Goal: Task Accomplishment & Management: Complete application form

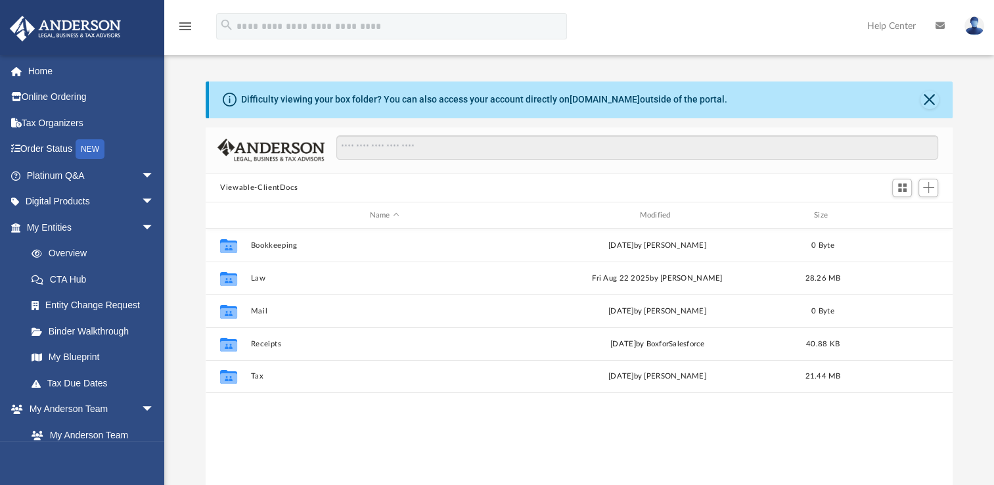
scroll to position [288, 736]
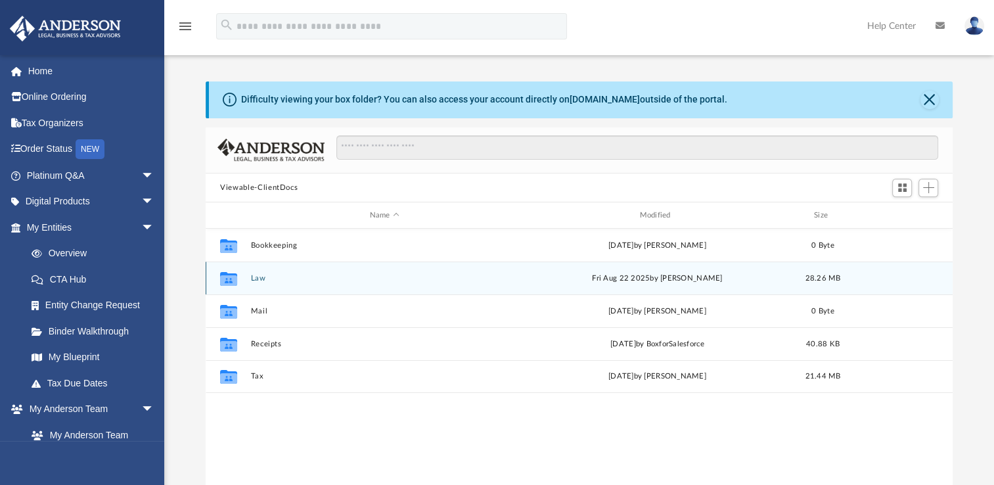
click at [257, 277] on button "Law" at bounding box center [384, 278] width 267 height 9
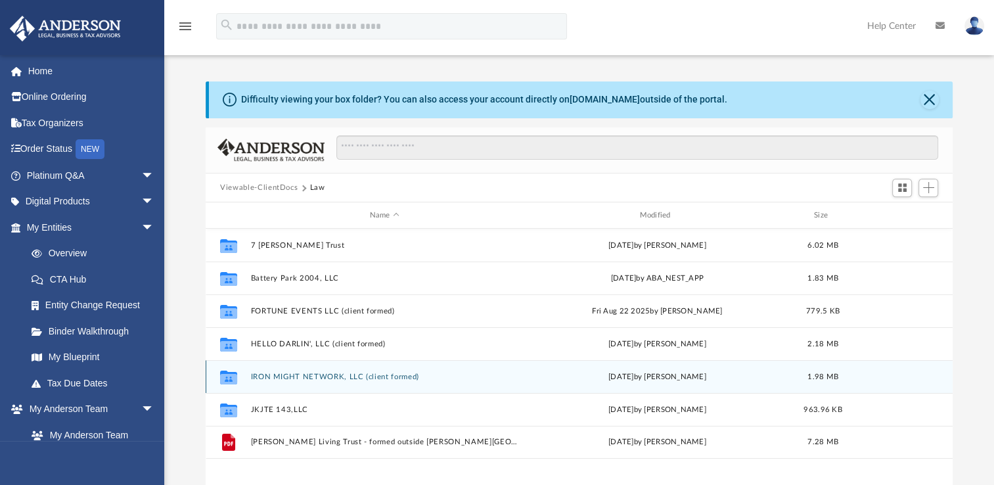
click at [284, 377] on button "IRON MIGHT NETWORK, LLC (client formed)" at bounding box center [384, 376] width 267 height 9
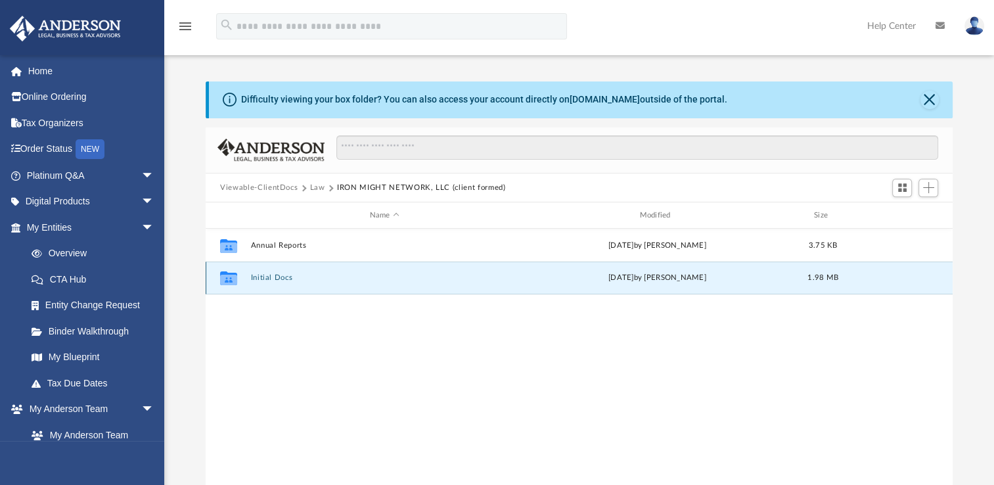
click at [277, 280] on button "Initial Docs" at bounding box center [384, 277] width 267 height 9
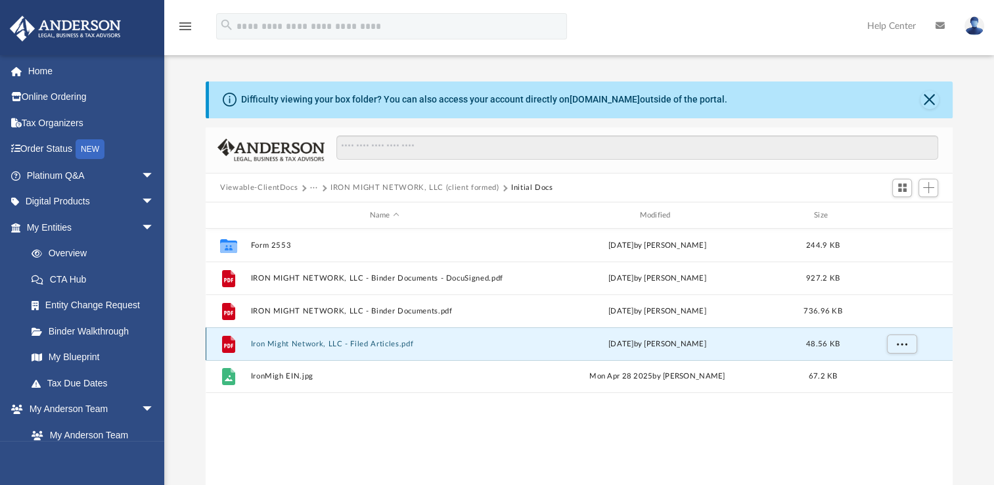
click at [294, 345] on button "Iron Might Network, LLC - Filed Articles.pdf" at bounding box center [384, 344] width 267 height 9
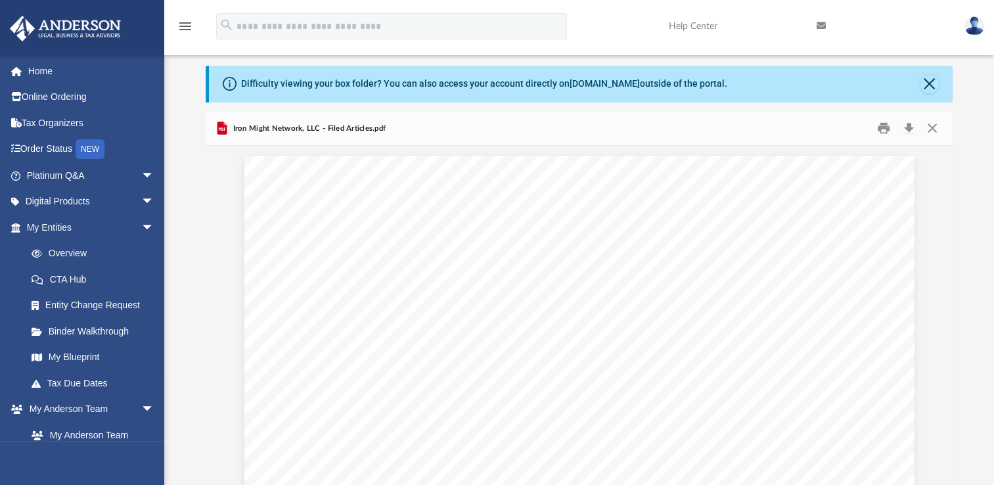
scroll to position [887, 0]
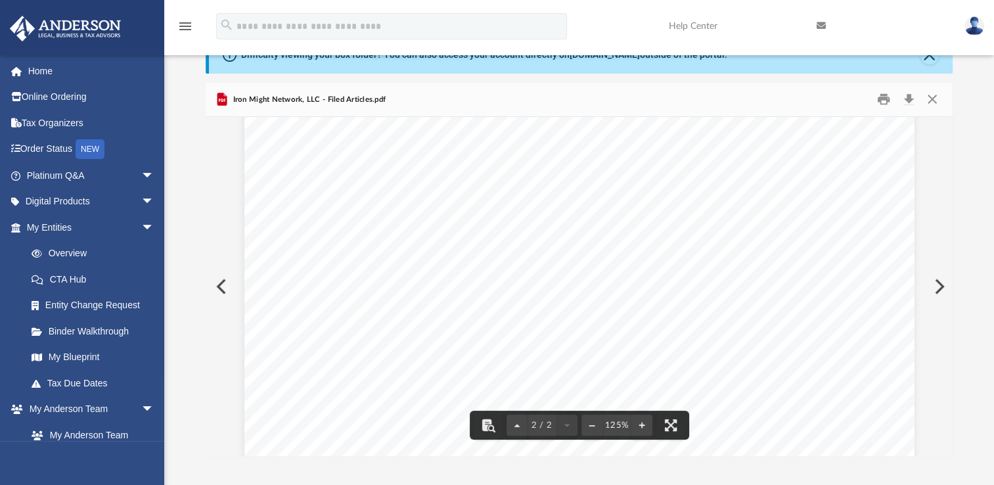
scroll to position [78, 0]
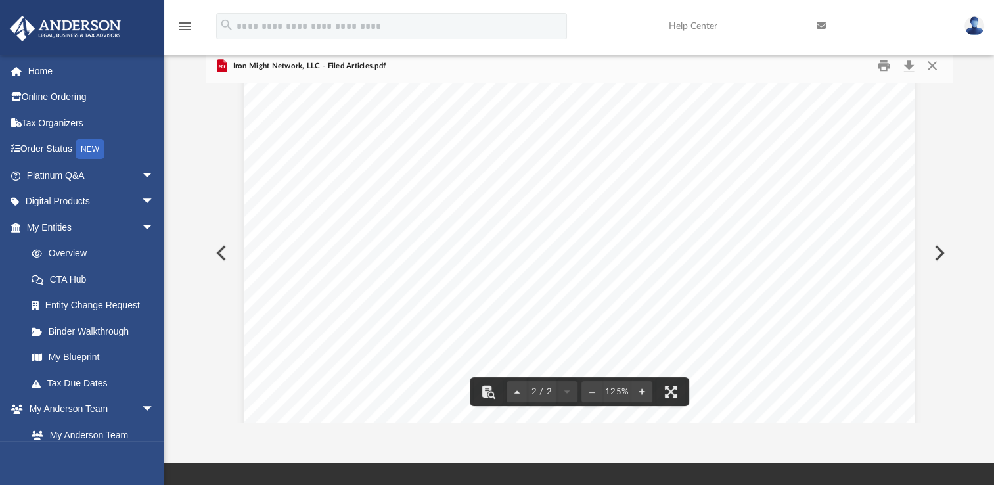
click at [938, 249] on button "Preview" at bounding box center [937, 252] width 29 height 37
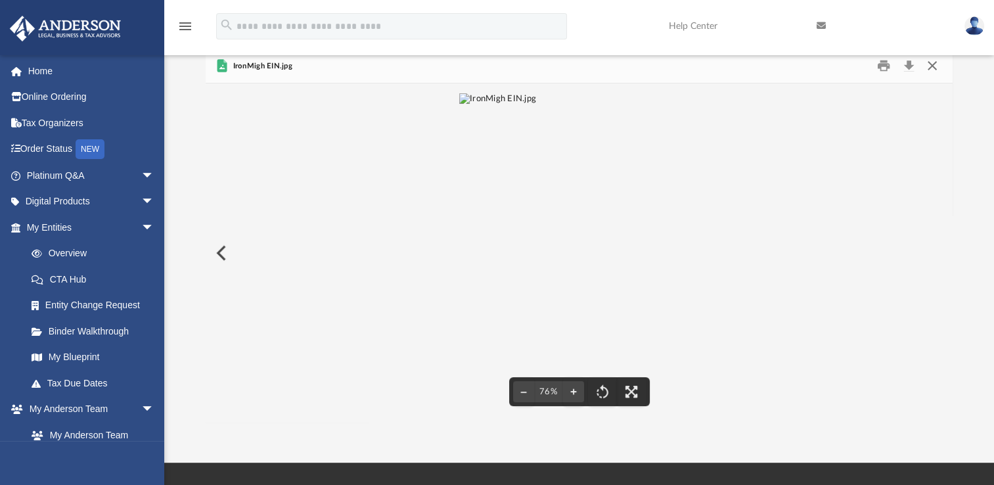
click at [935, 73] on button "Close" at bounding box center [932, 66] width 24 height 20
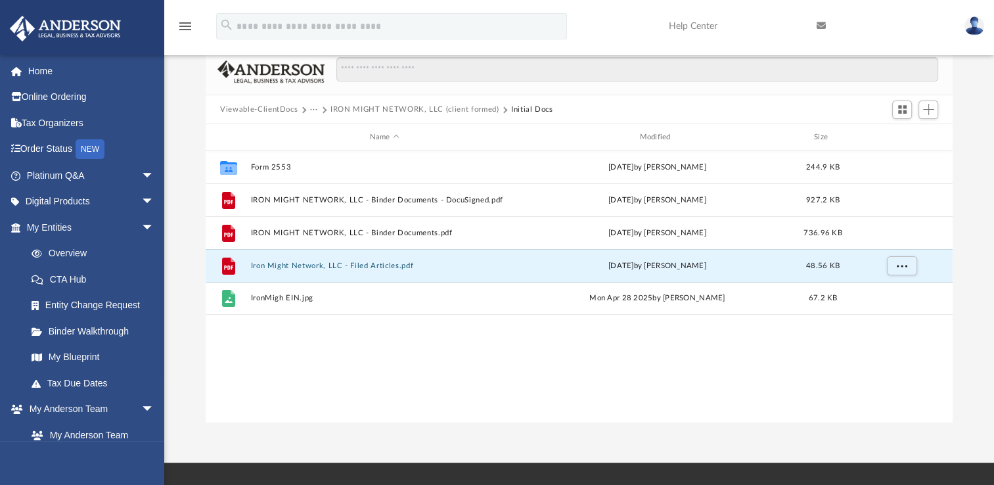
click at [393, 112] on button "IRON MIGHT NETWORK, LLC (client formed)" at bounding box center [414, 110] width 168 height 12
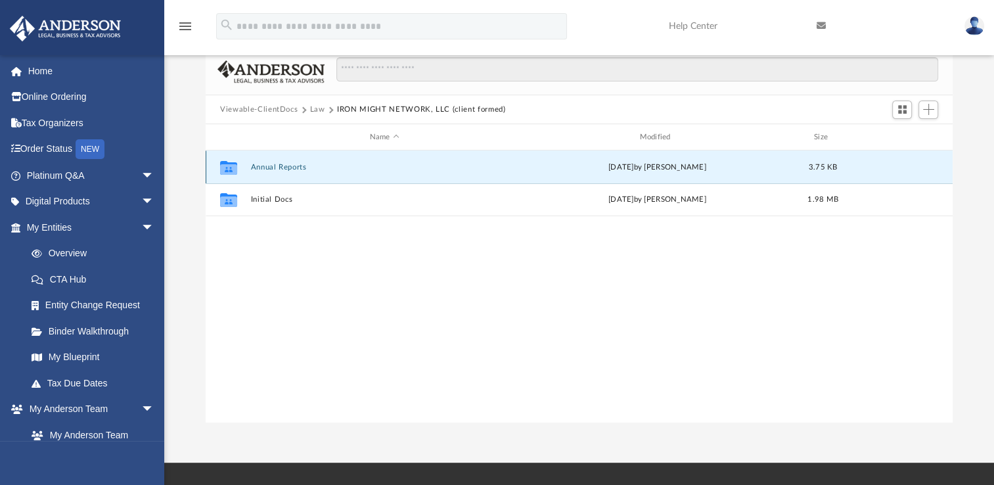
click at [281, 167] on button "Annual Reports" at bounding box center [384, 167] width 267 height 9
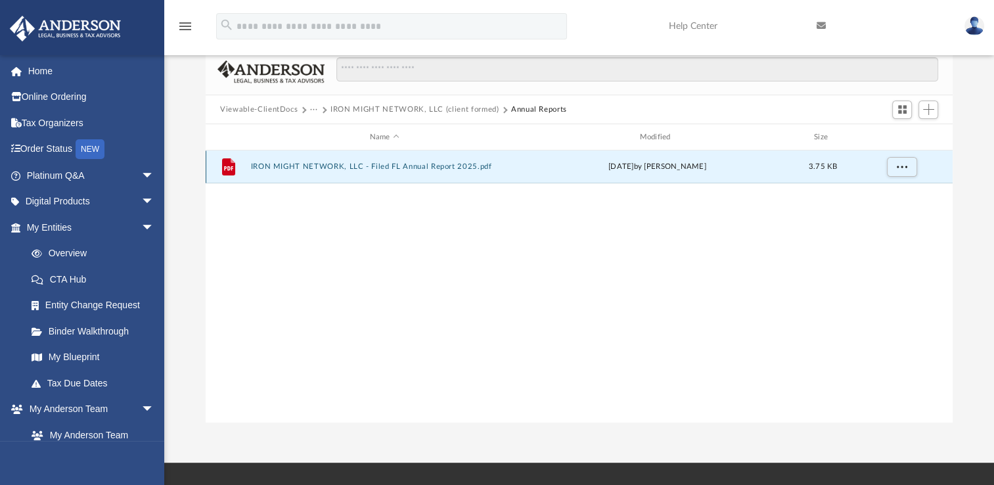
click at [281, 167] on button "IRON MIGHT NETWORK, LLC - Filed FL Annual Report 2025.pdf" at bounding box center [384, 166] width 267 height 9
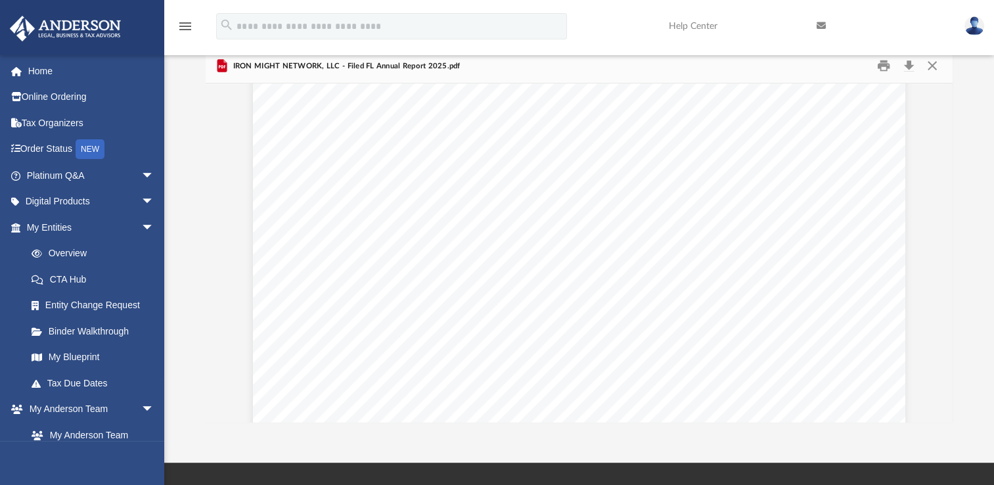
scroll to position [0, 0]
click at [933, 67] on button "Close" at bounding box center [932, 66] width 24 height 20
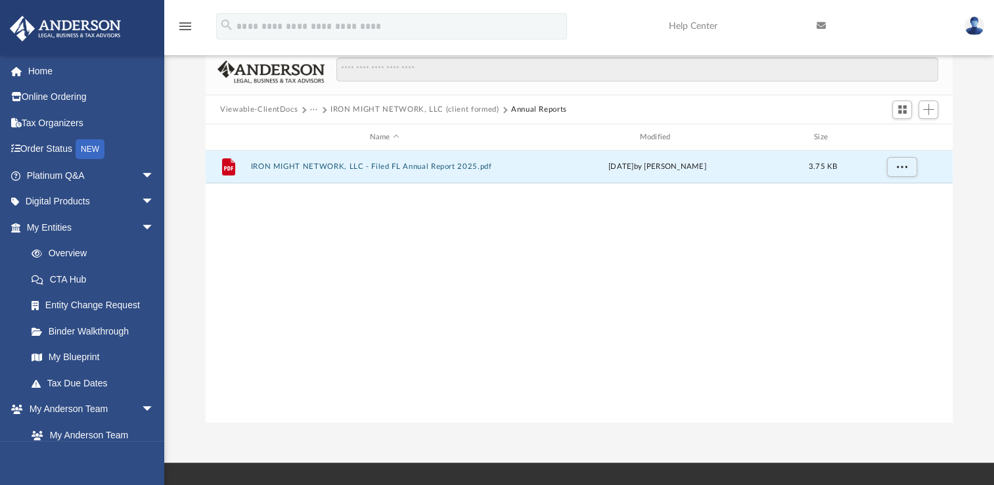
click at [280, 108] on button "Viewable-ClientDocs" at bounding box center [259, 110] width 78 height 12
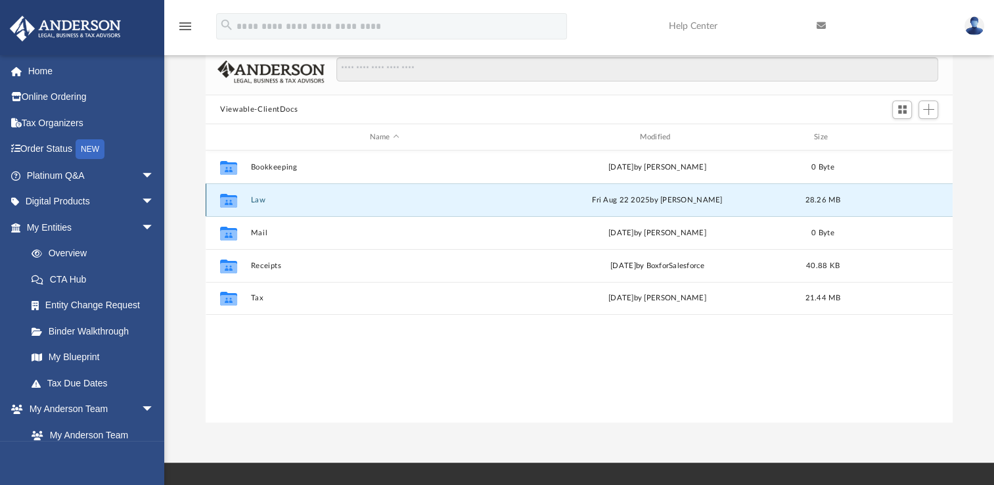
click at [262, 201] on button "Law" at bounding box center [384, 200] width 267 height 9
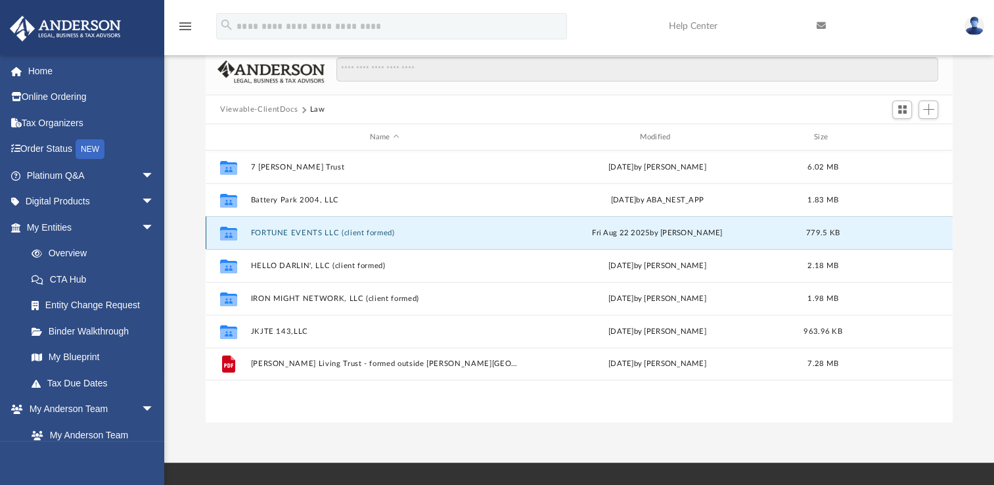
click at [302, 233] on button "FORTUNE EVENTS LLC (client formed)" at bounding box center [384, 233] width 267 height 9
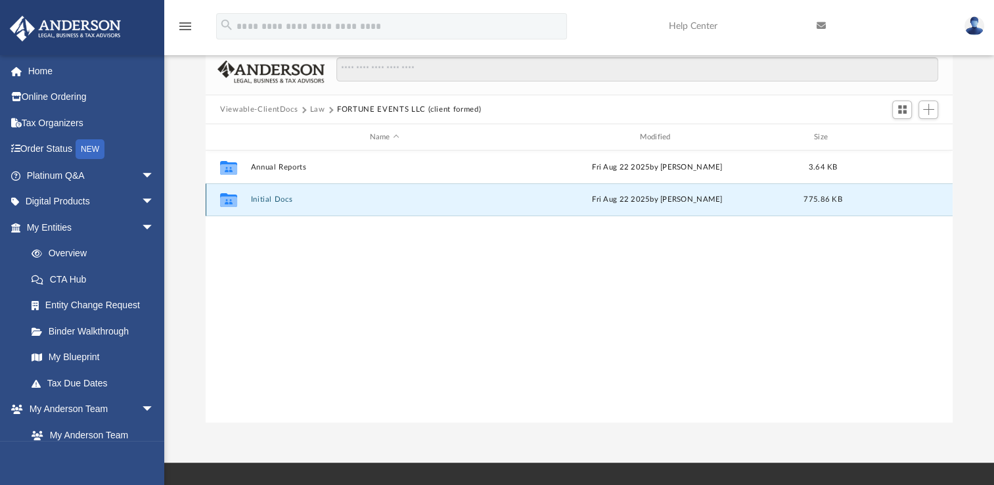
click at [281, 200] on button "Initial Docs" at bounding box center [384, 199] width 267 height 9
click at [291, 200] on button "Fortune Events, LLC - Filed Articles.pdf" at bounding box center [384, 199] width 267 height 9
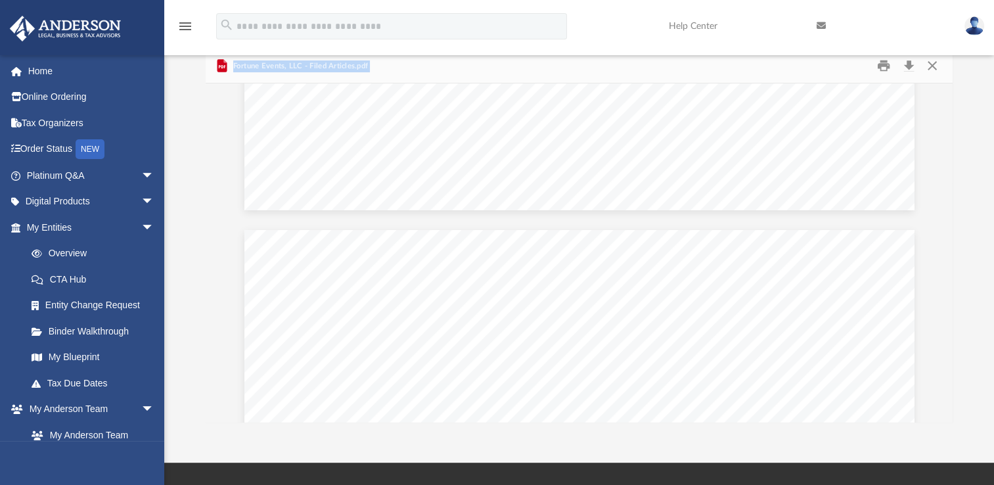
scroll to position [744, 0]
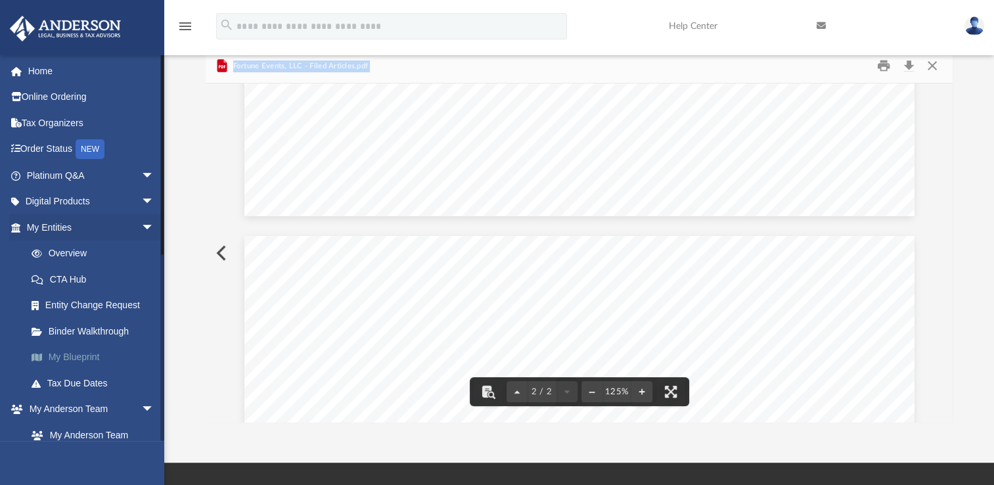
click at [91, 357] on link "My Blueprint" at bounding box center [96, 357] width 156 height 26
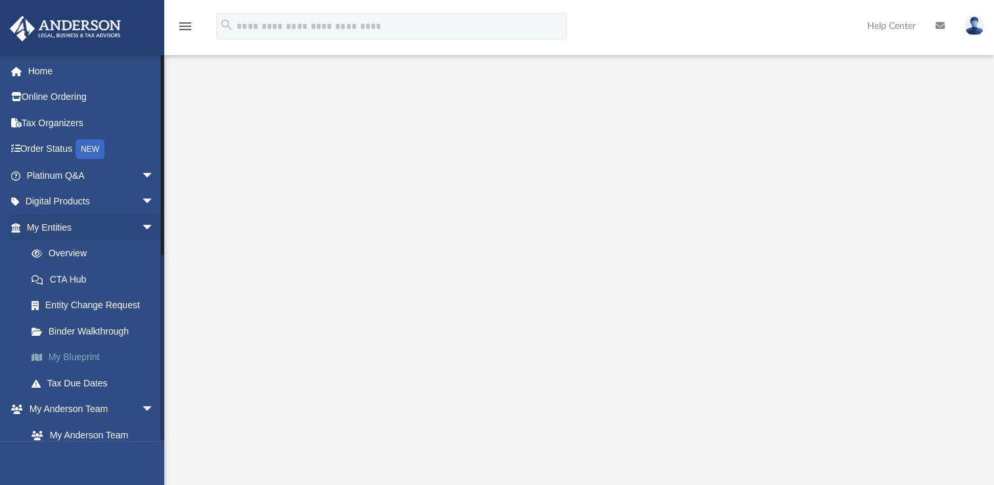
click at [81, 359] on link "My Blueprint" at bounding box center [96, 357] width 156 height 26
click at [141, 230] on span "arrow_drop_down" at bounding box center [154, 227] width 26 height 27
click at [66, 377] on link "Box" at bounding box center [96, 383] width 156 height 26
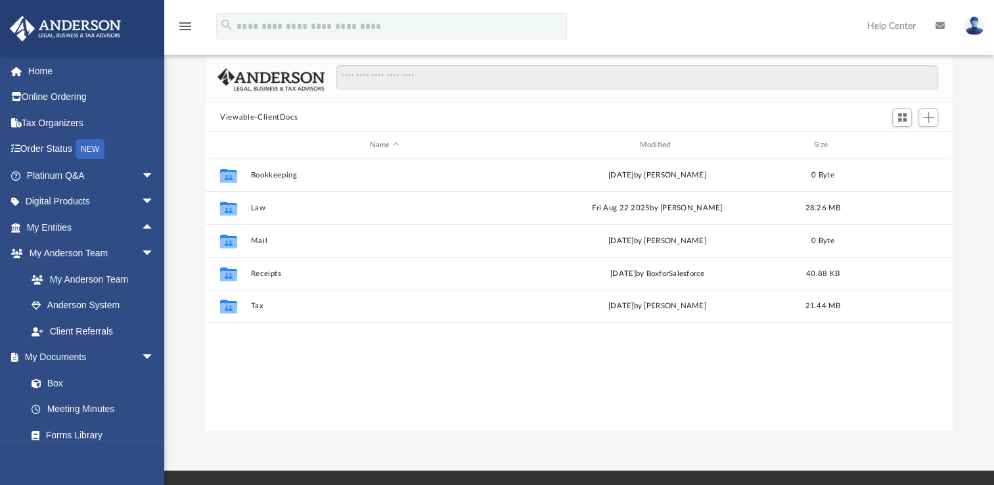
scroll to position [288, 736]
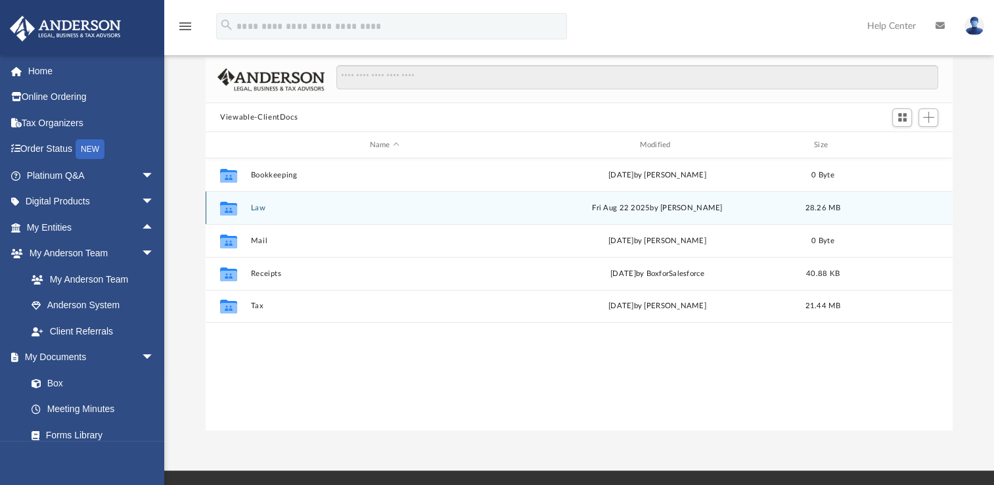
click at [257, 211] on div "Collaborated Folder Law Fri Aug 22 2025 by Cynthia Peters 28.26 MB" at bounding box center [579, 207] width 747 height 33
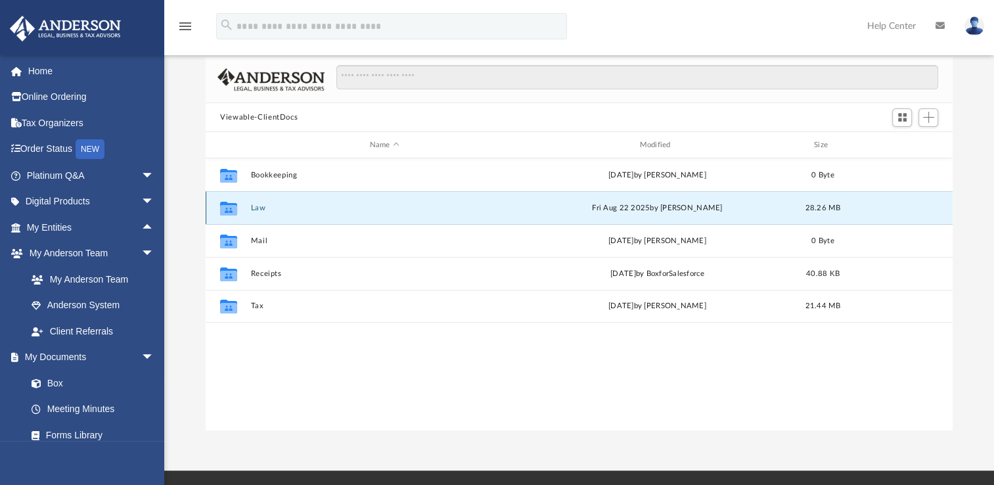
click at [257, 208] on button "Law" at bounding box center [384, 208] width 267 height 9
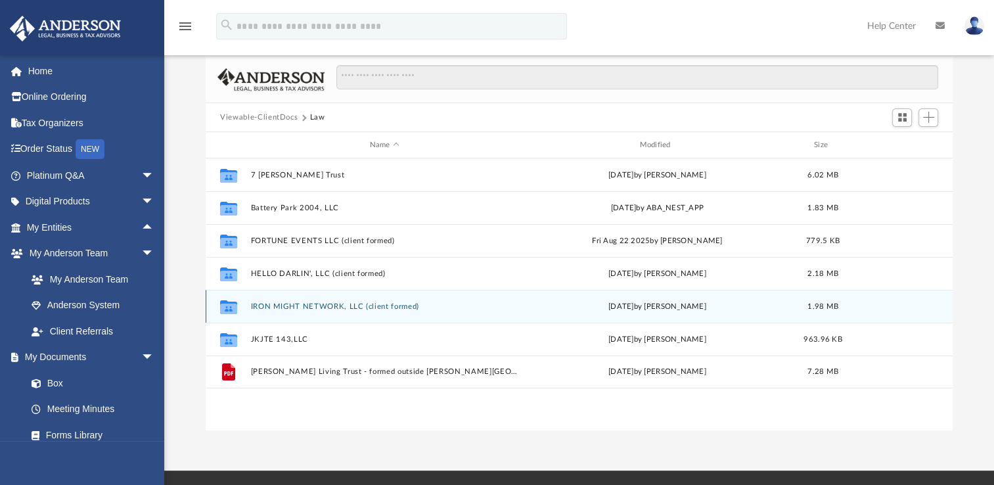
click at [284, 307] on button "IRON MIGHT NETWORK, LLC (client formed)" at bounding box center [384, 306] width 267 height 9
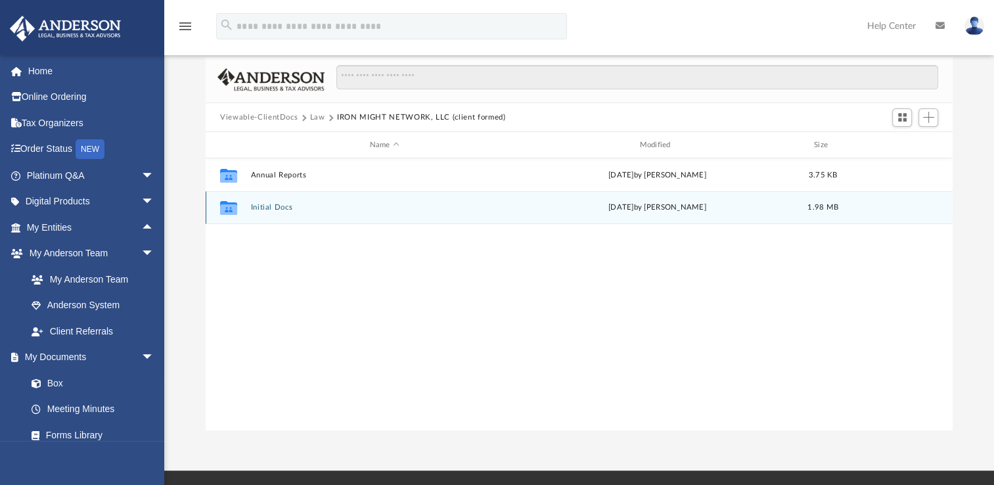
click at [275, 207] on button "Initial Docs" at bounding box center [384, 207] width 267 height 9
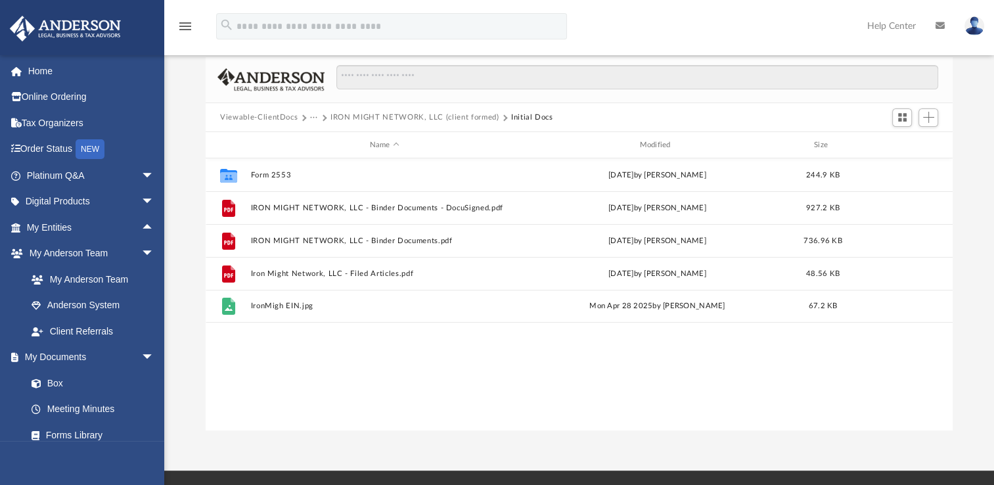
click at [296, 116] on button "Viewable-ClientDocs" at bounding box center [259, 118] width 78 height 12
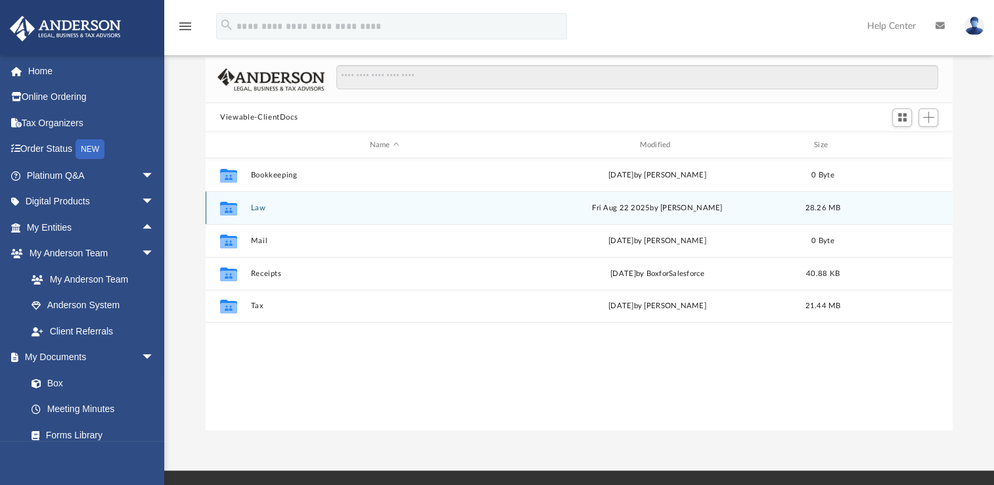
click at [261, 207] on button "Law" at bounding box center [384, 208] width 267 height 9
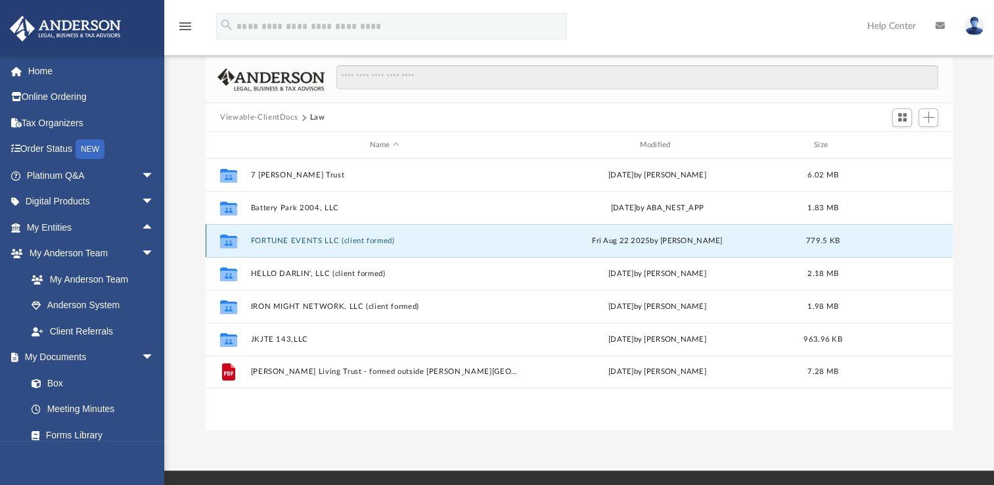
click at [273, 238] on button "FORTUNE EVENTS LLC (client formed)" at bounding box center [384, 240] width 267 height 9
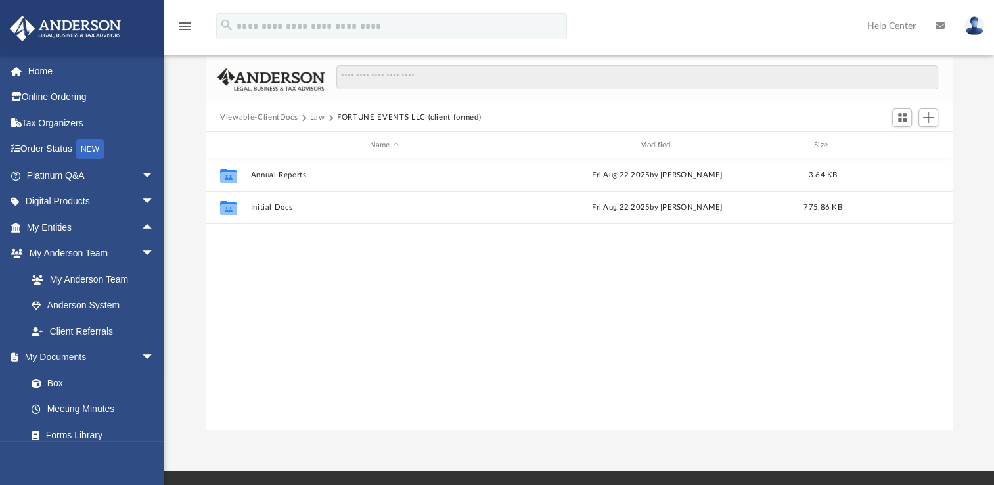
click at [273, 238] on div "Collaborated Folder Annual Reports Fri Aug 22 2025 by Cynthia Peters 3.64 KB Co…" at bounding box center [579, 294] width 747 height 272
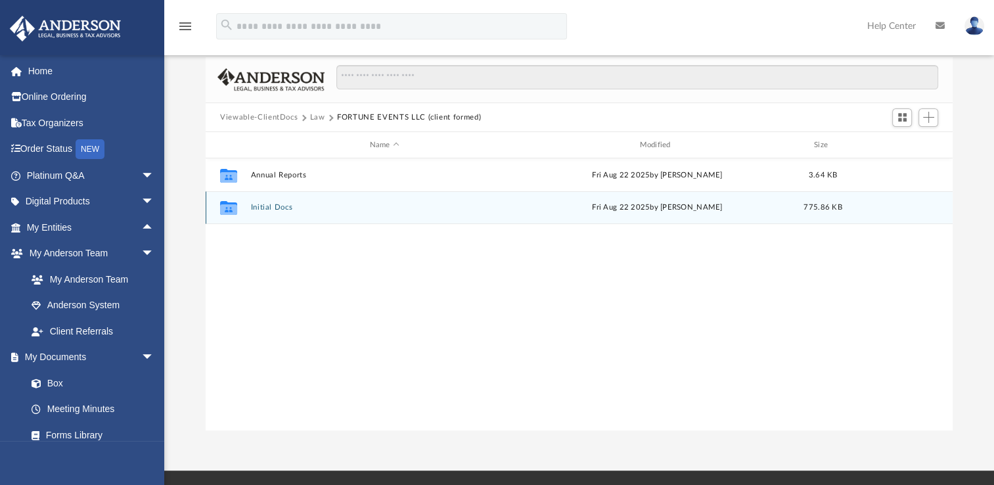
click at [271, 208] on button "Initial Docs" at bounding box center [384, 207] width 267 height 9
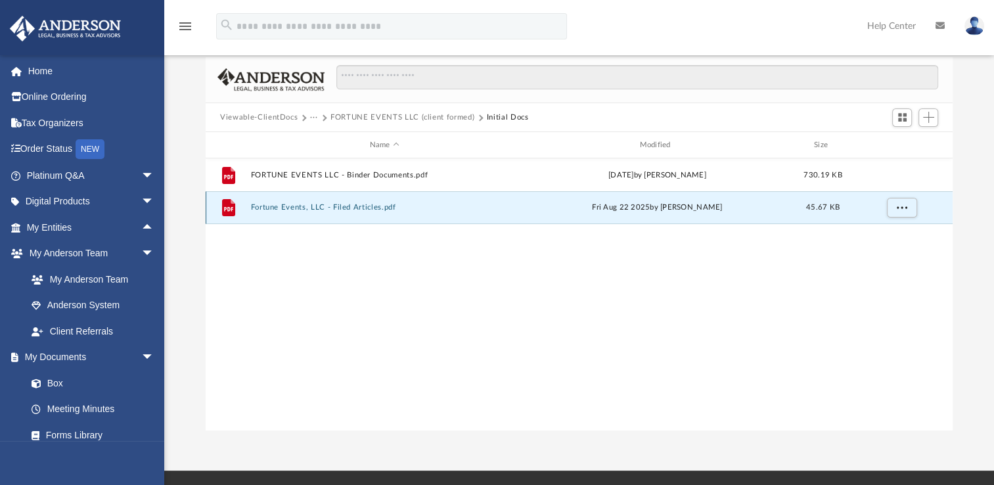
click at [271, 208] on button "Fortune Events, LLC - Filed Articles.pdf" at bounding box center [384, 207] width 267 height 9
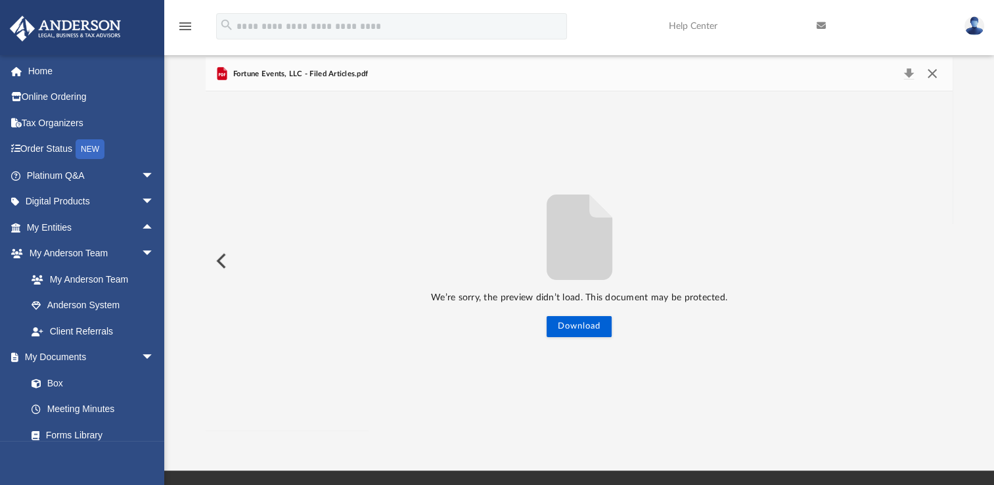
click at [936, 72] on button "Close" at bounding box center [932, 74] width 24 height 18
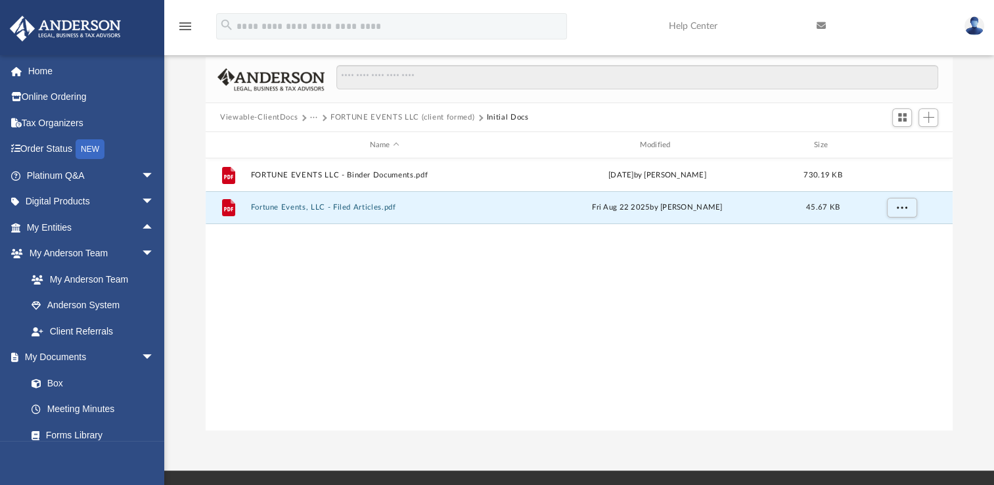
click at [384, 279] on div "File FORTUNE EVENTS LLC - Binder Documents.pdf Tue Apr 8 2025 by Caleb Nichols …" at bounding box center [579, 294] width 747 height 272
click at [931, 122] on span "Add" at bounding box center [928, 117] width 11 height 11
click at [900, 142] on li "Upload" at bounding box center [910, 144] width 42 height 14
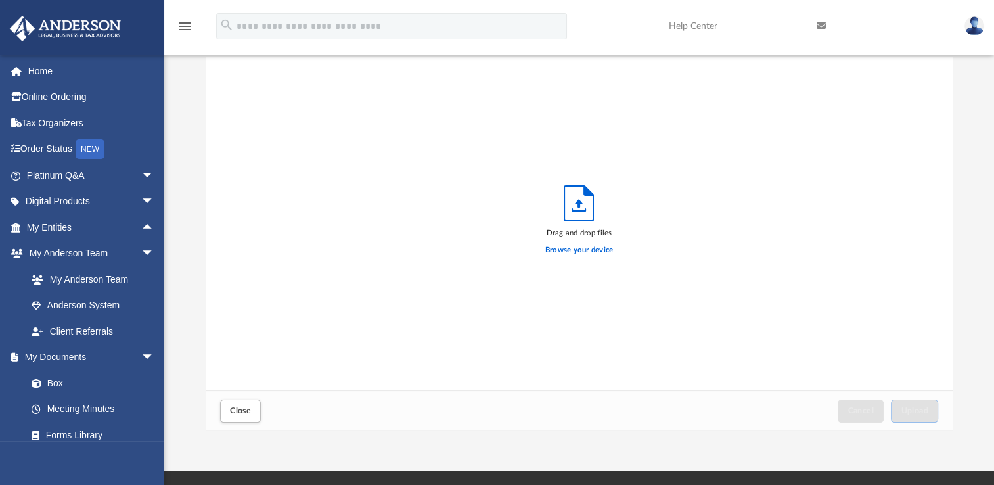
scroll to position [323, 736]
click at [569, 251] on label "Browse your device" at bounding box center [579, 250] width 68 height 12
click at [0, 0] on input "Browse your device" at bounding box center [0, 0] width 0 height 0
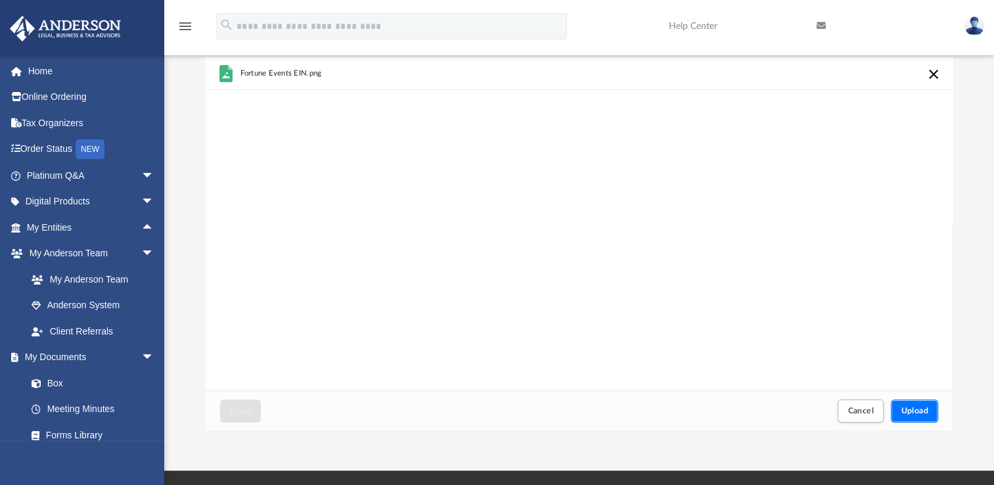
click at [927, 410] on span "Upload" at bounding box center [914, 411] width 28 height 8
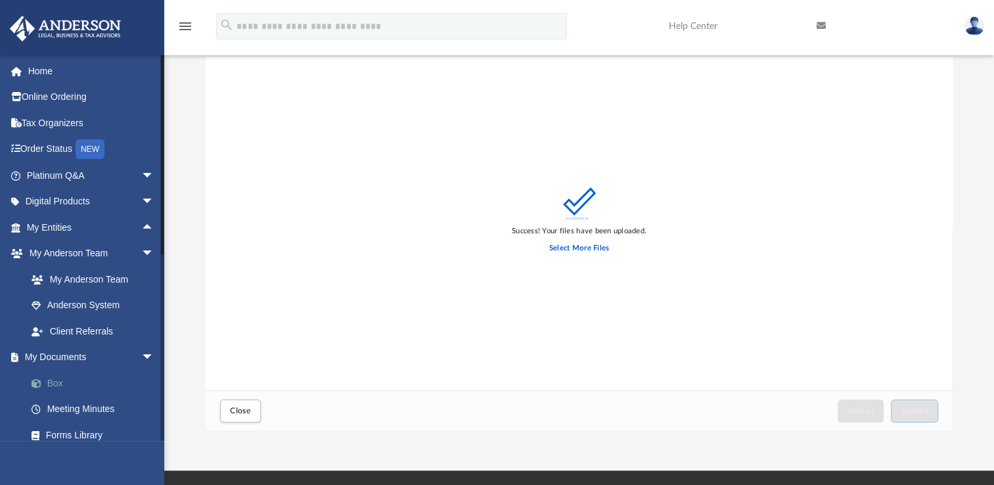
click at [63, 382] on link "Box" at bounding box center [96, 383] width 156 height 26
click at [55, 382] on link "Box" at bounding box center [96, 383] width 156 height 26
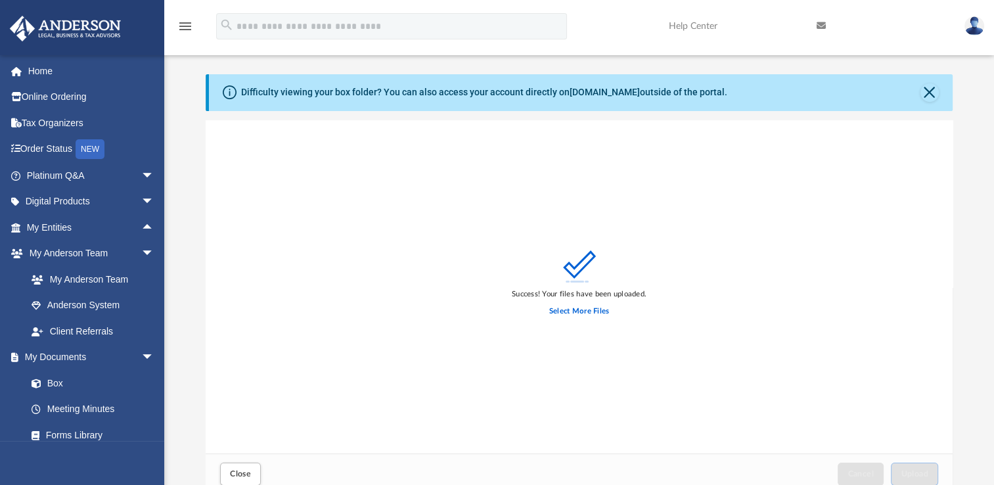
scroll to position [6, 0]
click at [925, 96] on button "Close" at bounding box center [929, 94] width 18 height 18
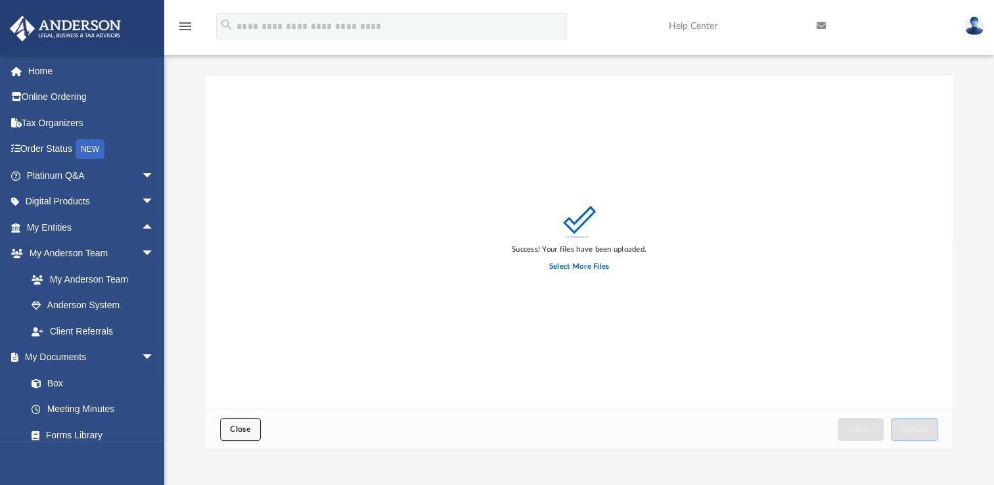
click at [248, 429] on span "Close" at bounding box center [240, 429] width 21 height 8
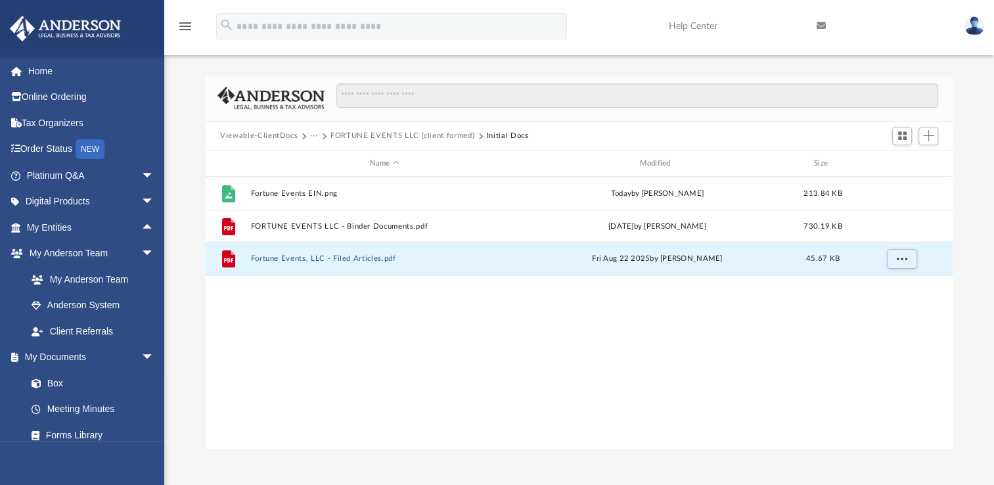
click at [291, 131] on button "Viewable-ClientDocs" at bounding box center [259, 136] width 78 height 12
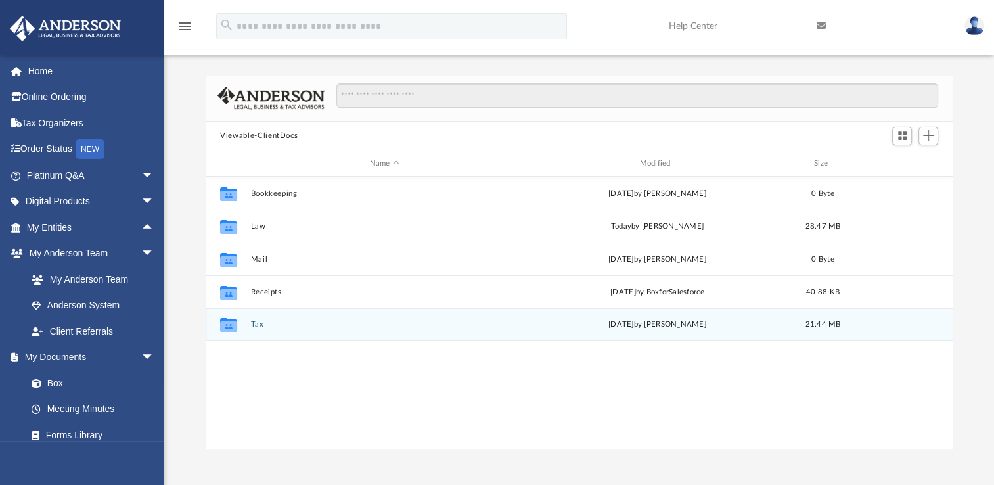
click at [255, 326] on button "Tax" at bounding box center [384, 324] width 267 height 9
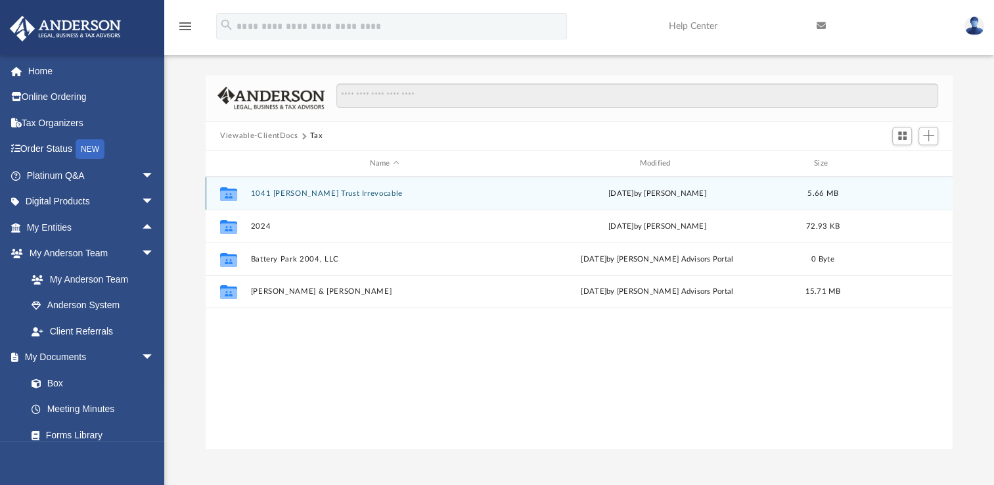
click at [313, 193] on button "1041 Barbara Jean Dykes Trust Irrevocable" at bounding box center [384, 193] width 267 height 9
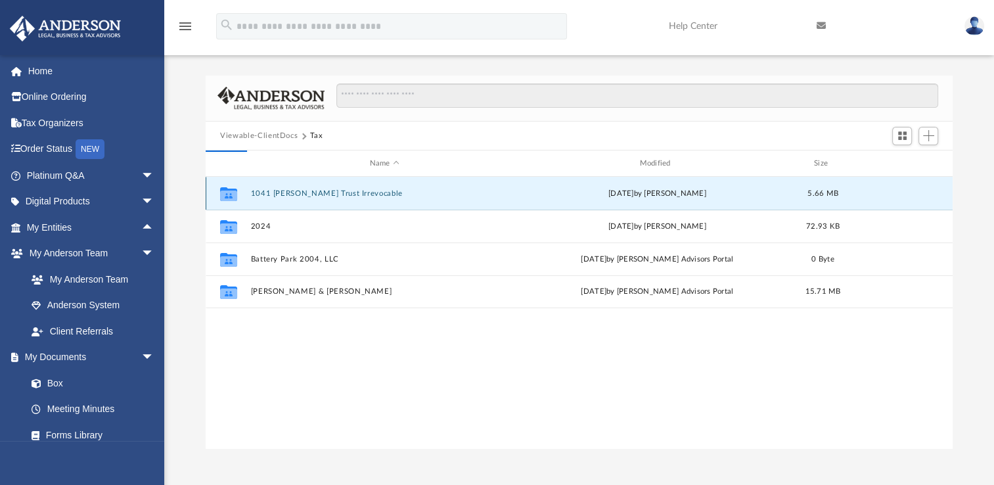
click at [313, 193] on button "1041 Barbara Jean Dykes Trust Irrevocable" at bounding box center [384, 193] width 267 height 9
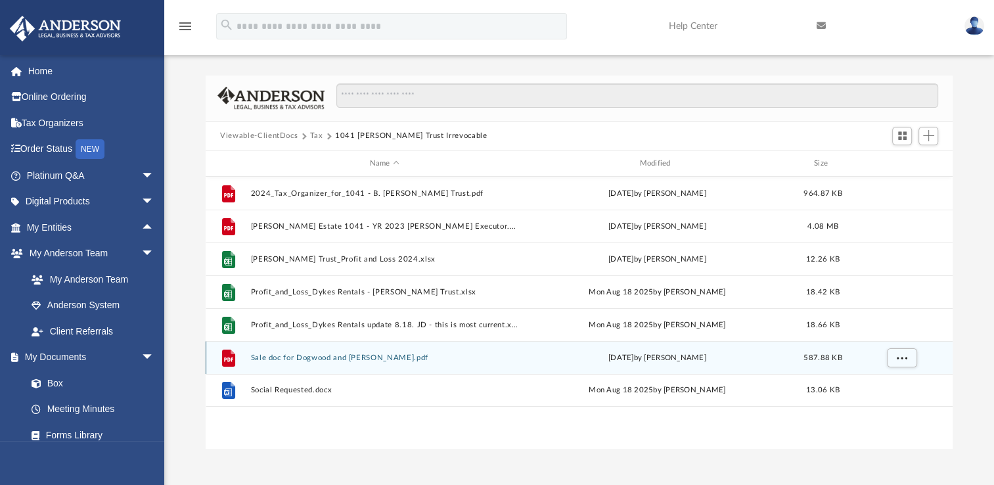
click at [310, 360] on button "Sale doc for Dogwood and Sabel.pdf" at bounding box center [384, 357] width 267 height 9
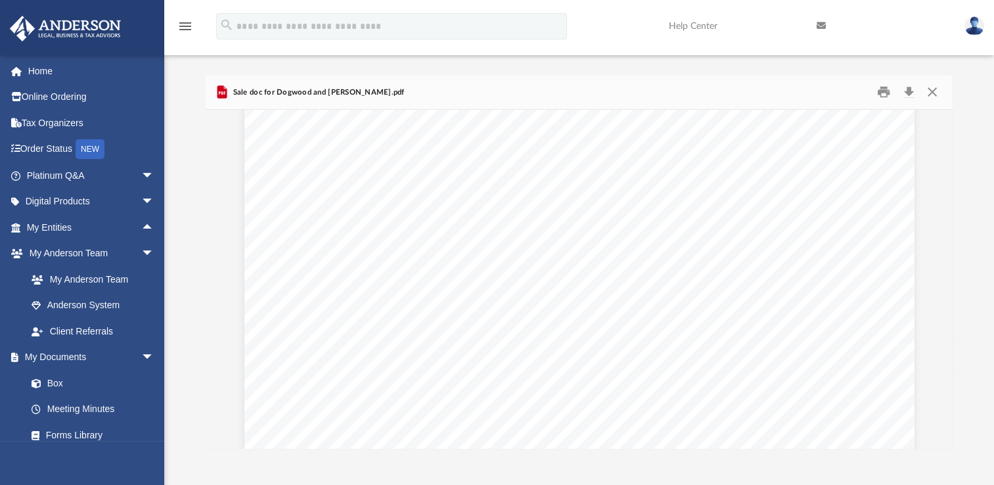
scroll to position [0, 0]
click at [935, 92] on button "Close" at bounding box center [932, 92] width 24 height 20
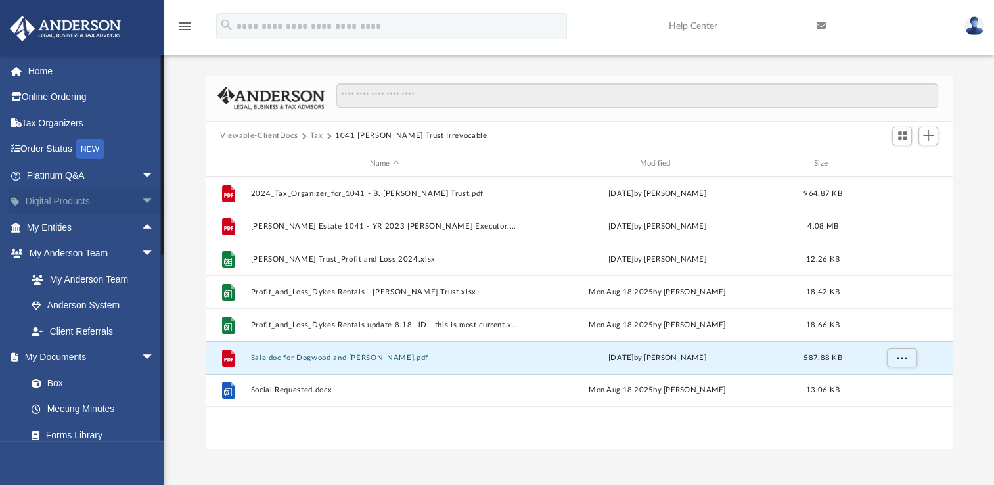
click at [80, 202] on link "Digital Products arrow_drop_down" at bounding box center [91, 201] width 165 height 26
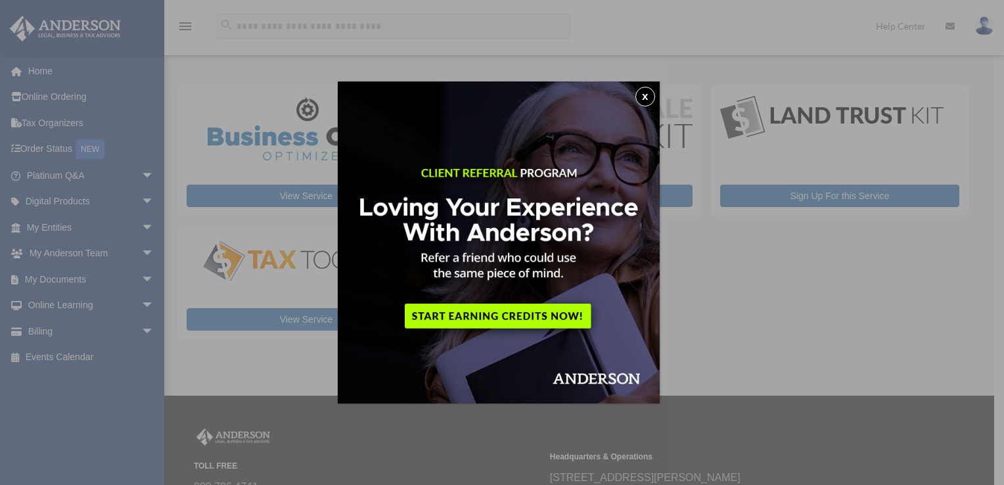
click at [648, 95] on button "x" at bounding box center [645, 97] width 20 height 20
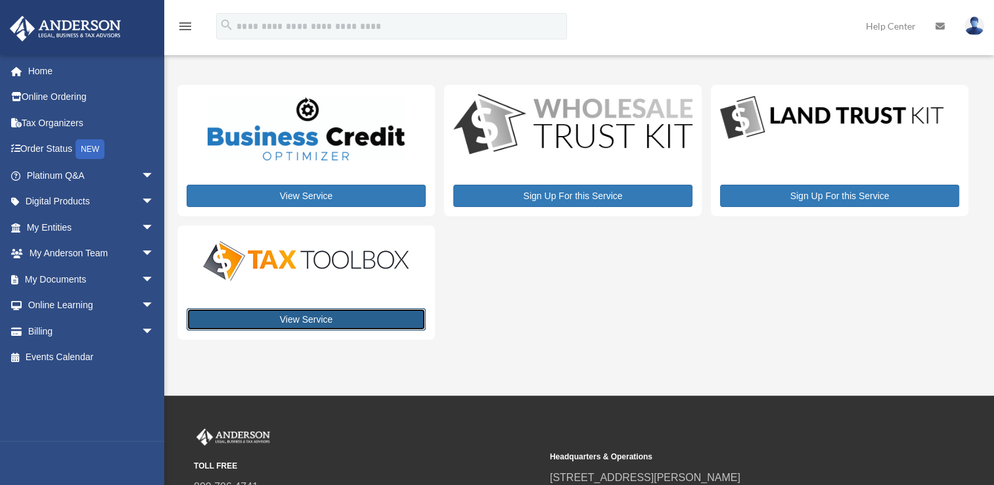
click at [263, 314] on link "View Service" at bounding box center [306, 319] width 239 height 22
click at [297, 317] on link "View Service" at bounding box center [306, 319] width 239 height 22
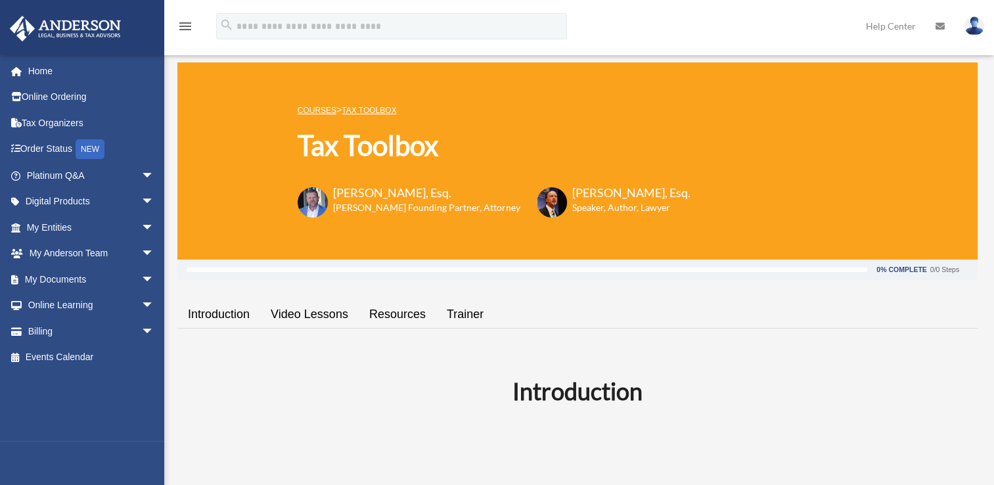
click at [313, 318] on link "Video Lessons" at bounding box center [309, 314] width 99 height 37
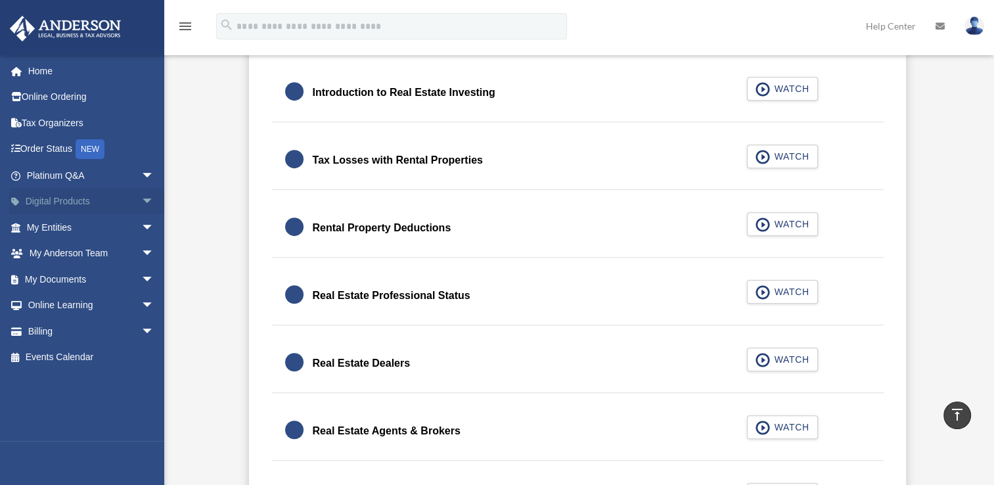
click at [141, 201] on span "arrow_drop_down" at bounding box center [154, 201] width 26 height 27
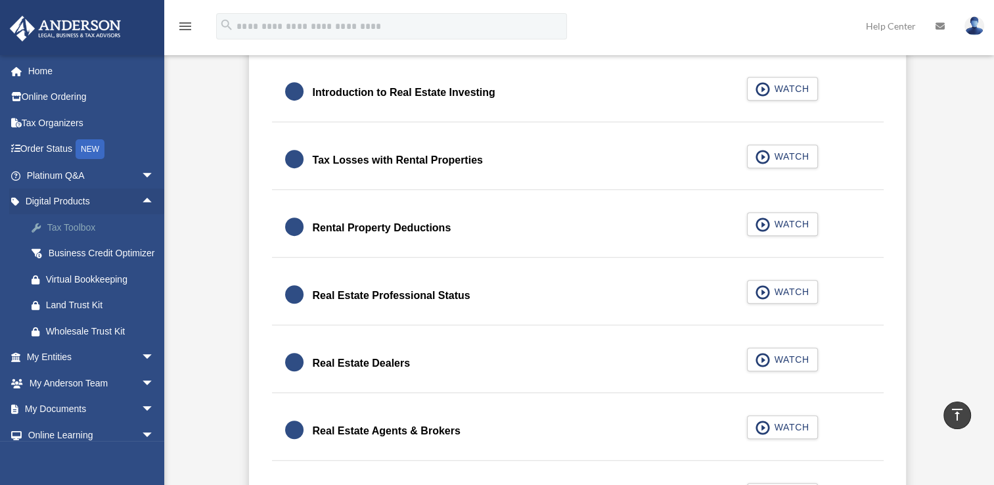
click at [86, 229] on div "Tax Toolbox" at bounding box center [102, 227] width 112 height 16
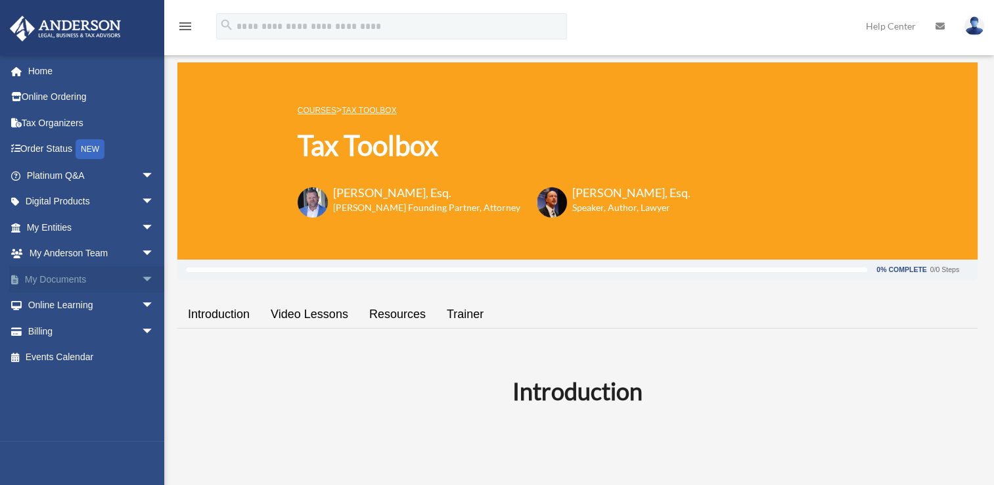
click at [68, 275] on link "My Documents arrow_drop_down" at bounding box center [91, 279] width 165 height 26
click at [141, 280] on span "arrow_drop_down" at bounding box center [154, 279] width 26 height 27
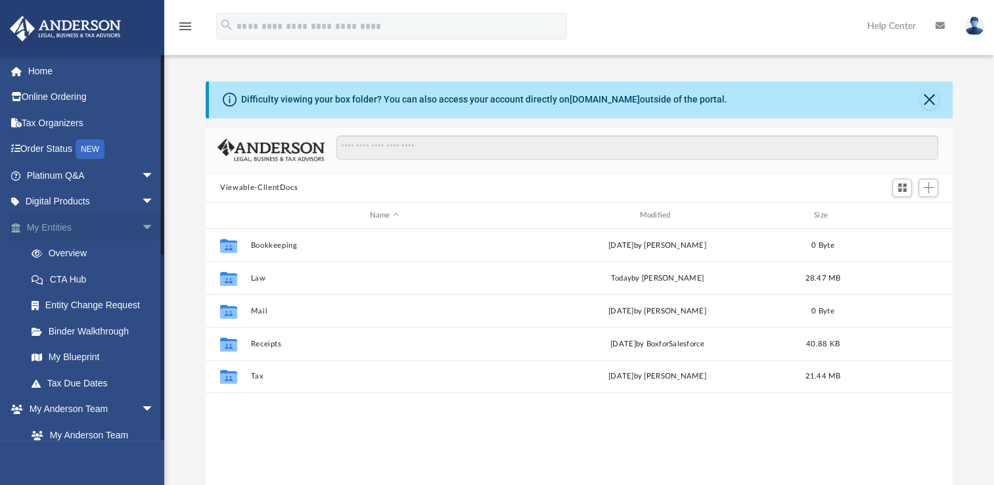
scroll to position [288, 736]
click at [82, 382] on link "Tax Due Dates" at bounding box center [96, 383] width 156 height 26
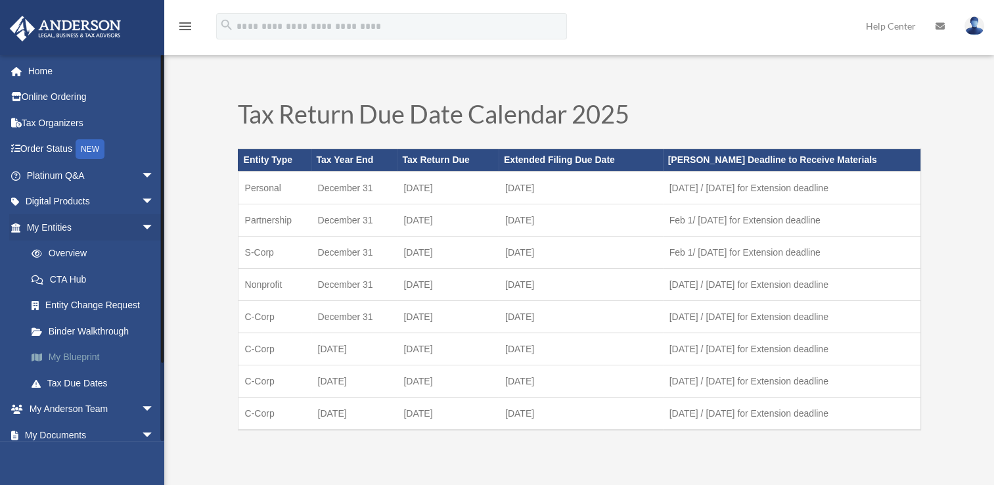
click at [86, 359] on link "My Blueprint" at bounding box center [96, 357] width 156 height 26
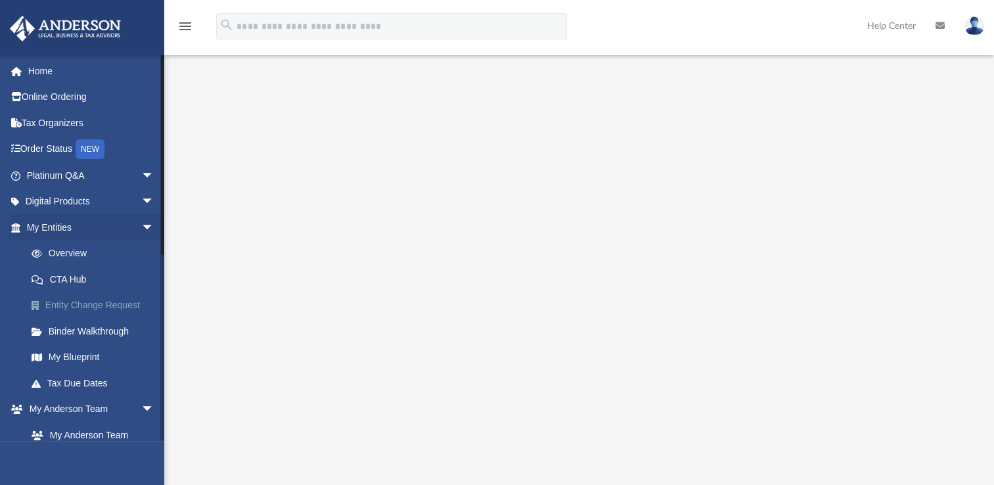
click at [115, 309] on link "Entity Change Request" at bounding box center [96, 305] width 156 height 26
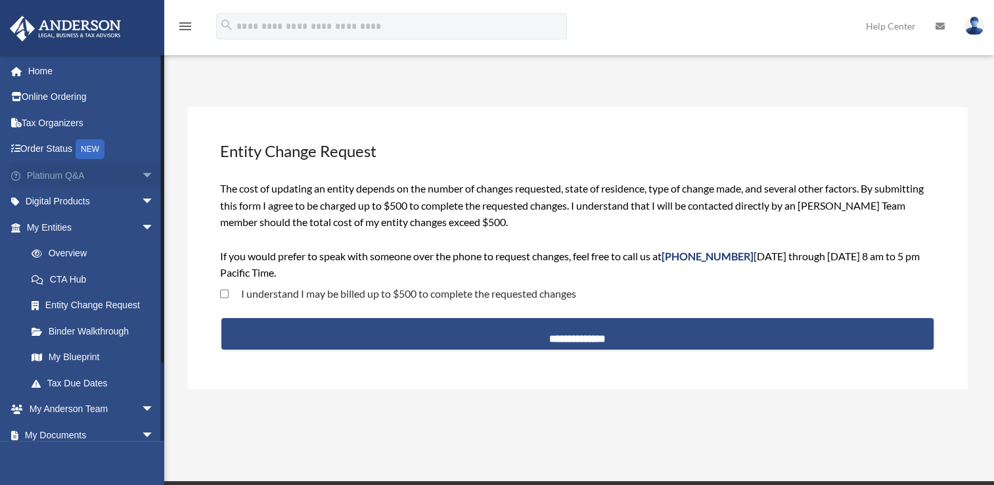
click at [141, 176] on span "arrow_drop_down" at bounding box center [154, 175] width 26 height 27
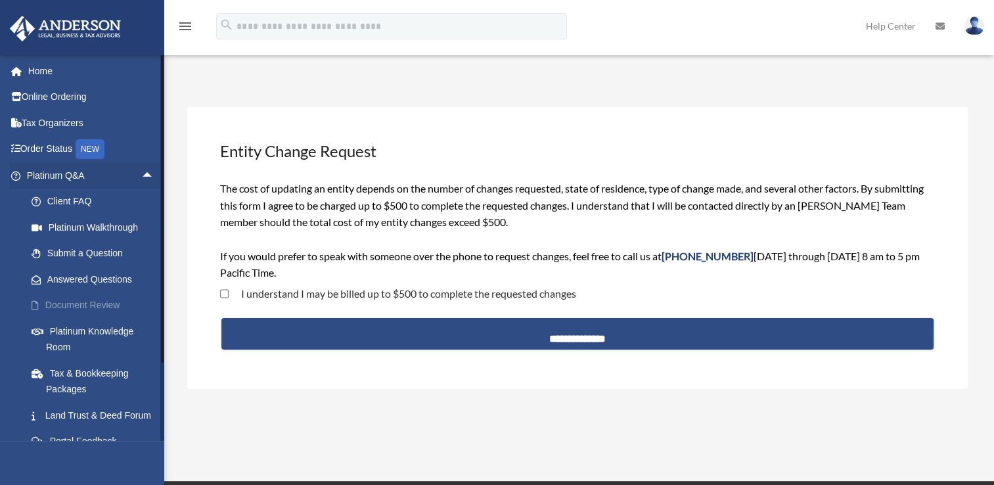
click at [106, 301] on link "Document Review" at bounding box center [96, 305] width 156 height 26
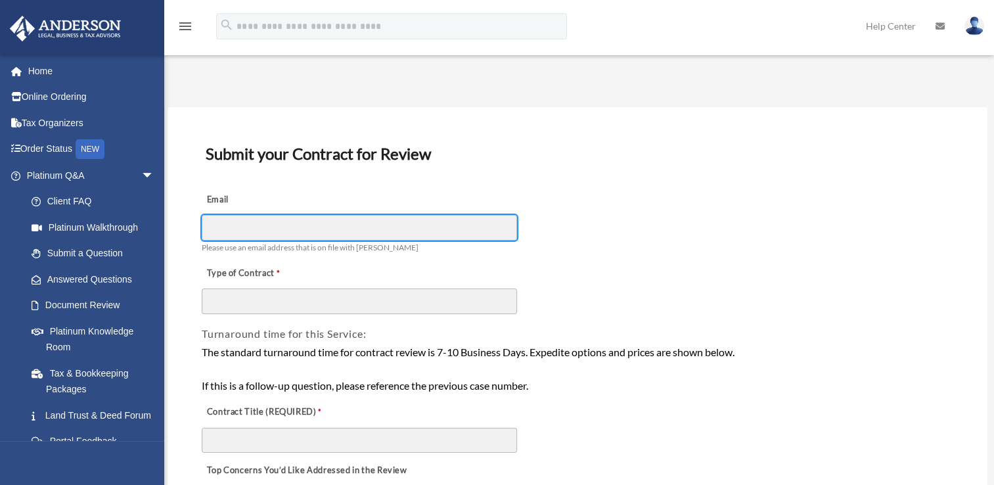
click at [243, 226] on input "Email" at bounding box center [359, 227] width 315 height 25
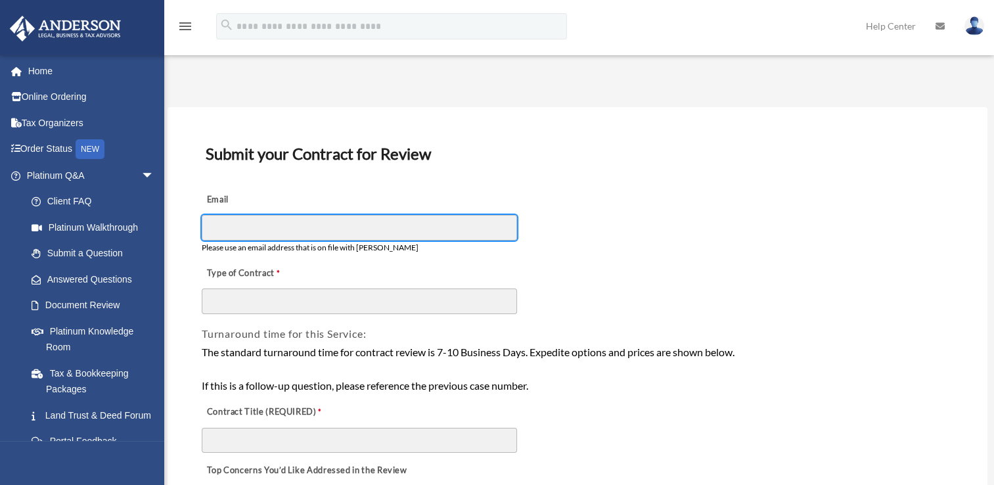
click at [226, 227] on input "Email" at bounding box center [359, 227] width 315 height 25
type input "**********"
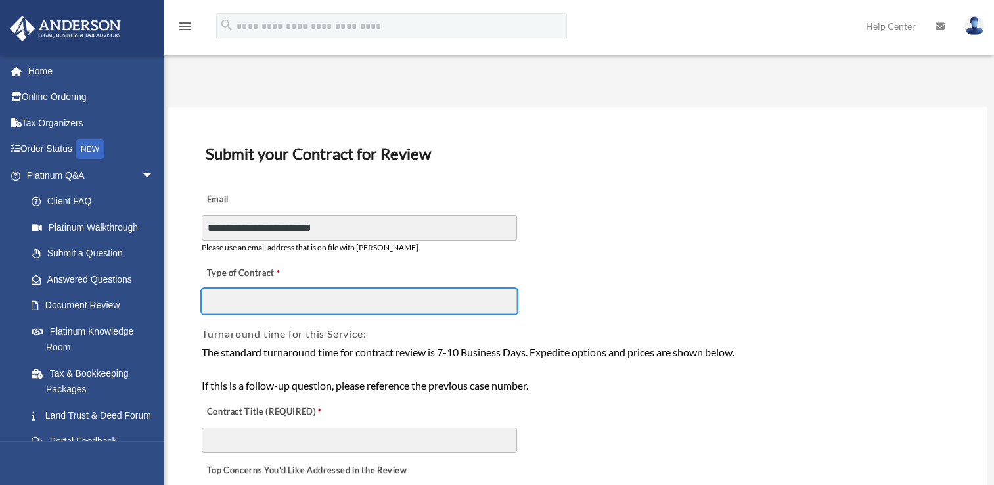
click at [223, 303] on input "Type of Contract" at bounding box center [359, 300] width 315 height 25
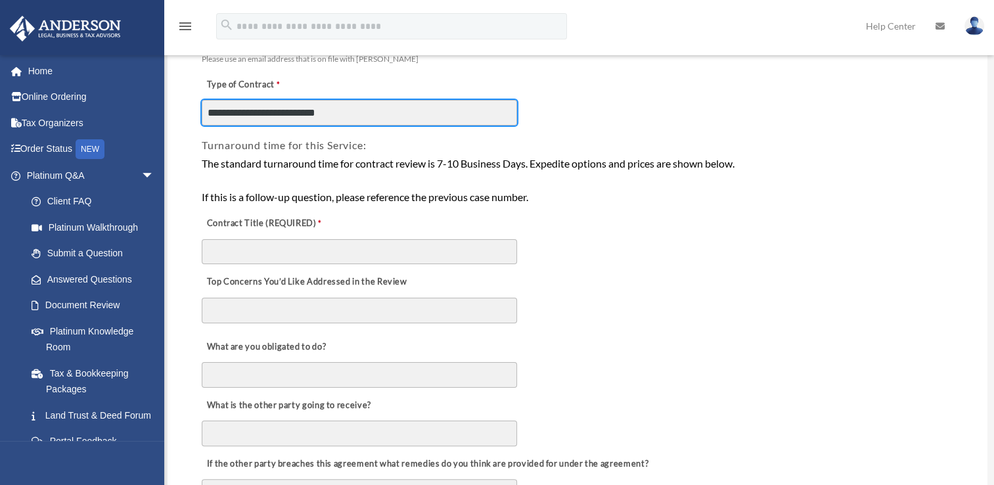
scroll to position [190, 0]
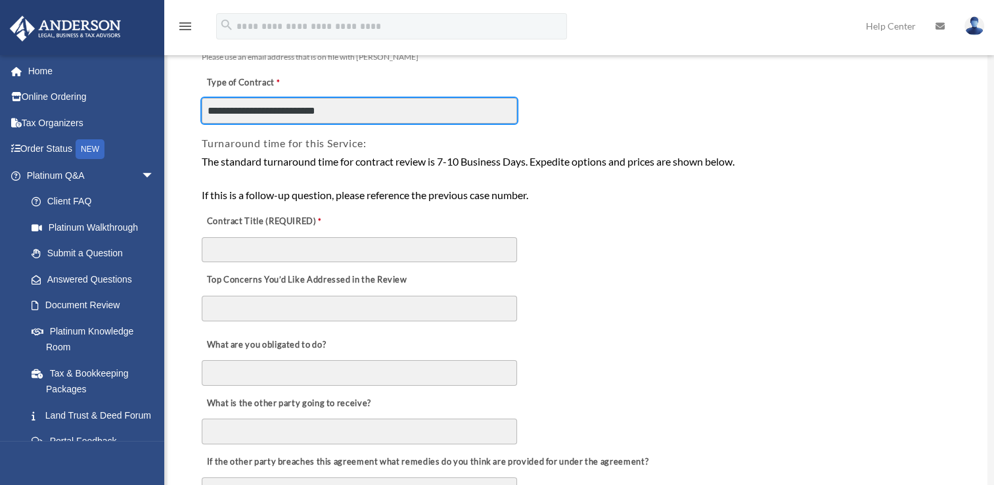
type input "**********"
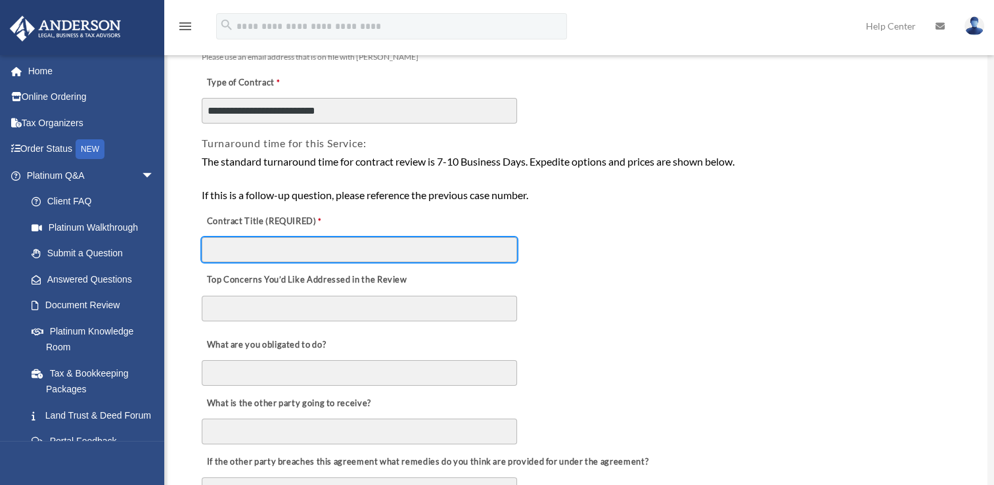
click at [248, 255] on input "Contract Title (REQUIRED)" at bounding box center [359, 249] width 315 height 25
click at [222, 249] on input "Contract Title (REQUIRED)" at bounding box center [359, 249] width 315 height 25
paste input "**********"
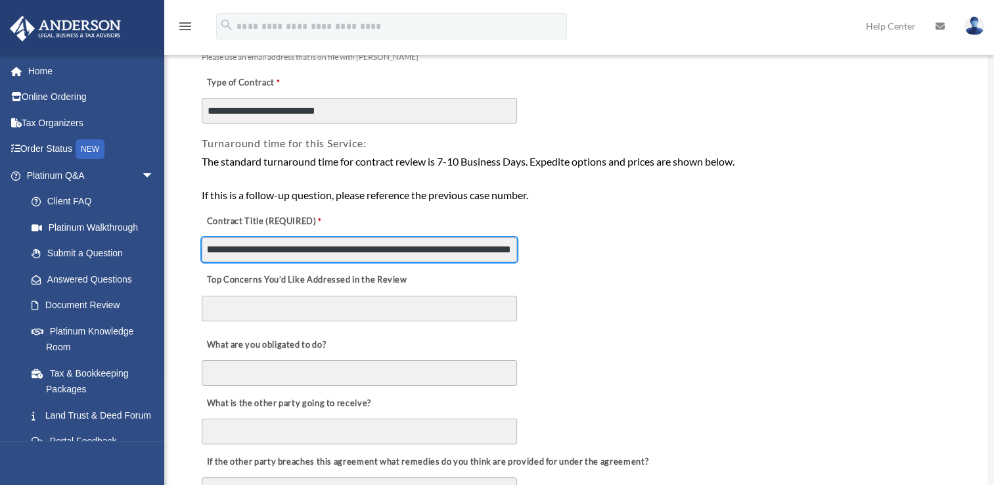
type input "**********"
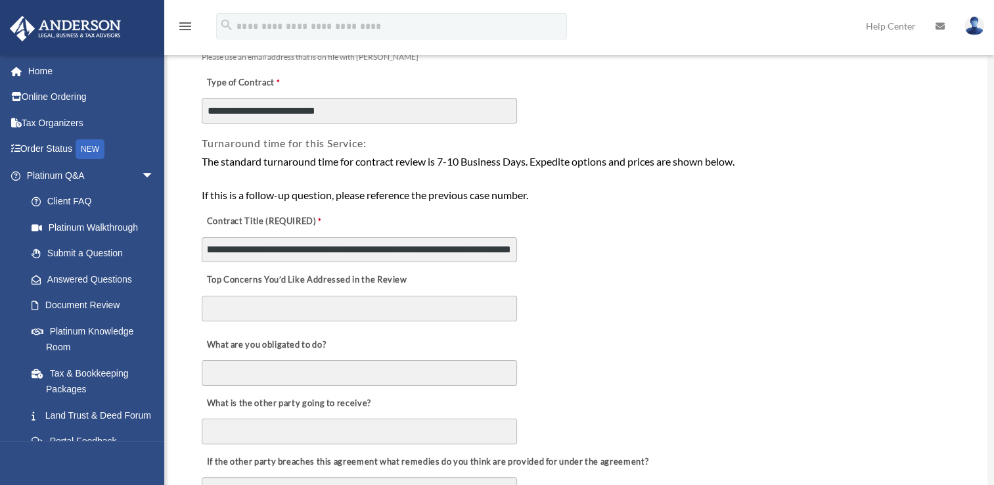
scroll to position [0, 0]
click at [242, 306] on textarea "Top Concerns You’d Like Addressed in the Review" at bounding box center [359, 309] width 315 height 26
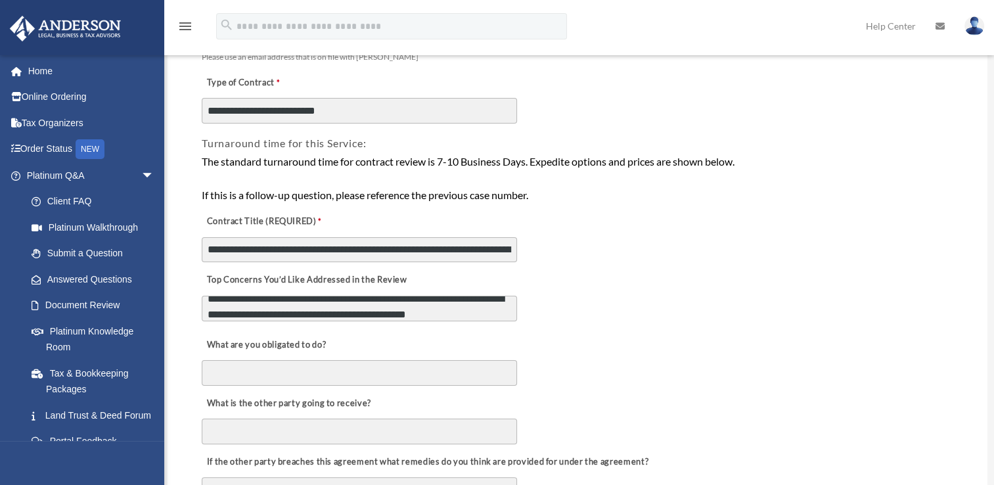
type textarea "**********"
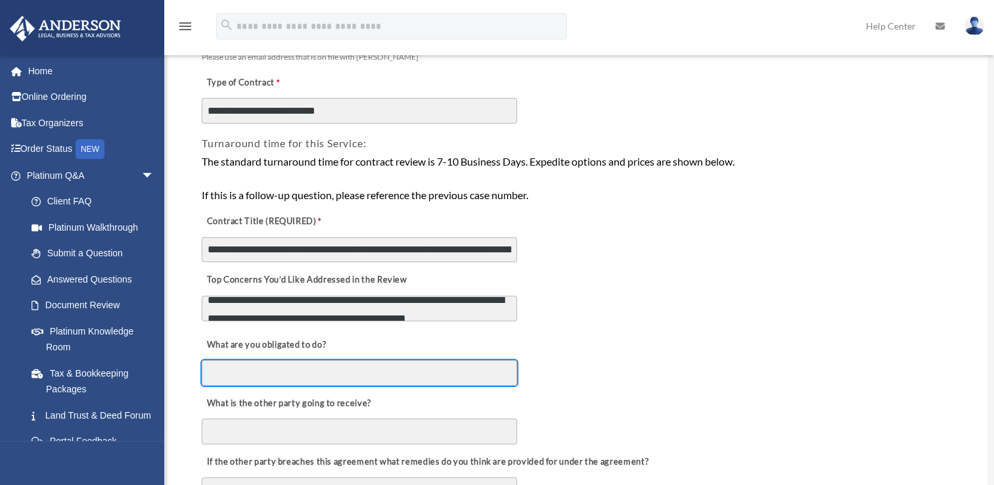
click at [222, 375] on input "What are you obligated to do?" at bounding box center [359, 372] width 315 height 25
type input "**********"
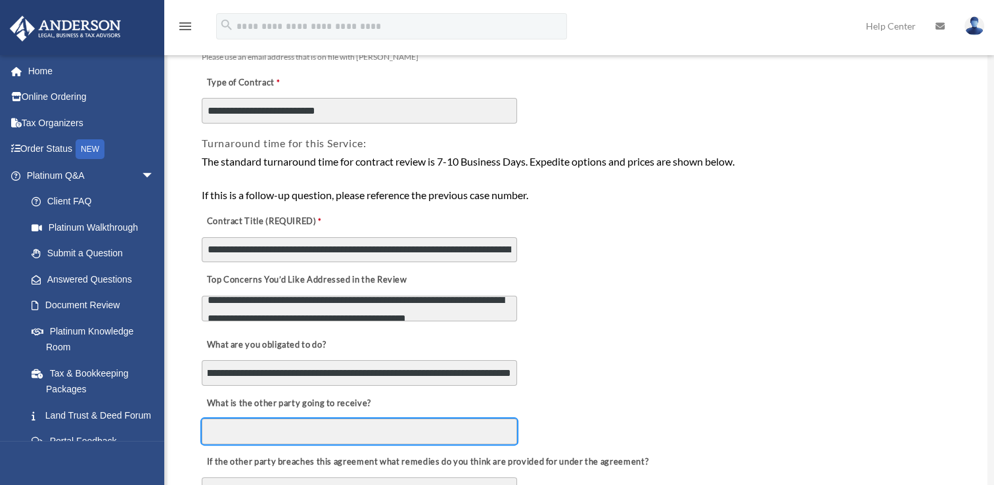
click at [221, 431] on input "What is the other party going to receive?" at bounding box center [359, 430] width 315 height 25
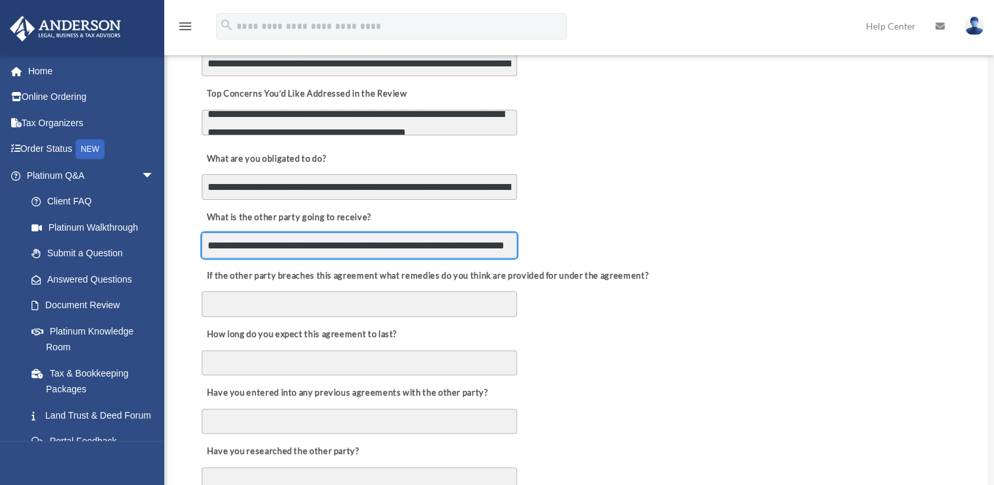
scroll to position [384, 0]
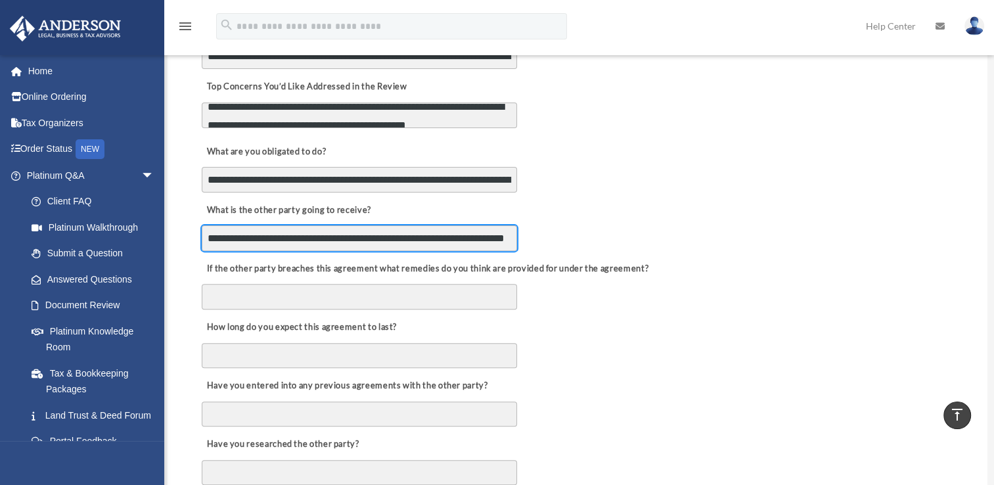
type input "**********"
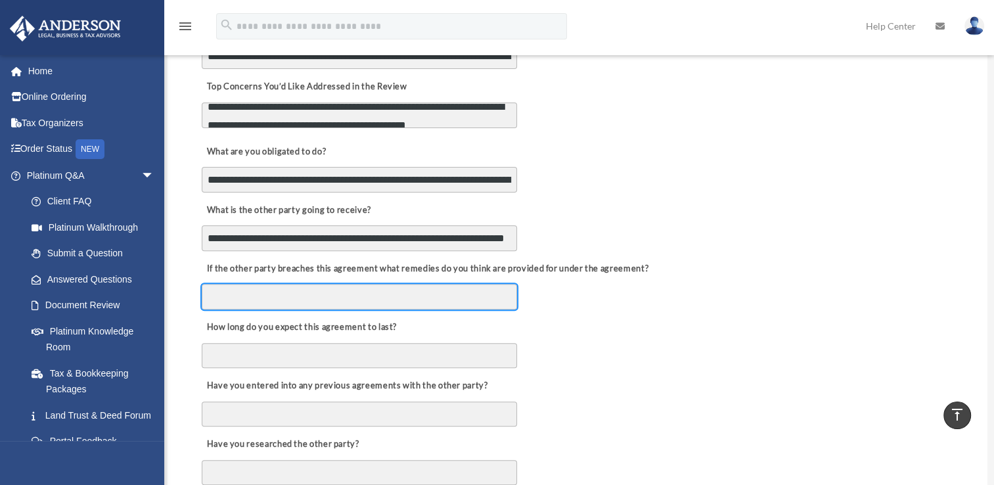
scroll to position [0, 0]
click at [342, 293] on input "If the other party breaches this agreement what remedies do you think are provi…" at bounding box center [359, 296] width 315 height 25
type input "*"
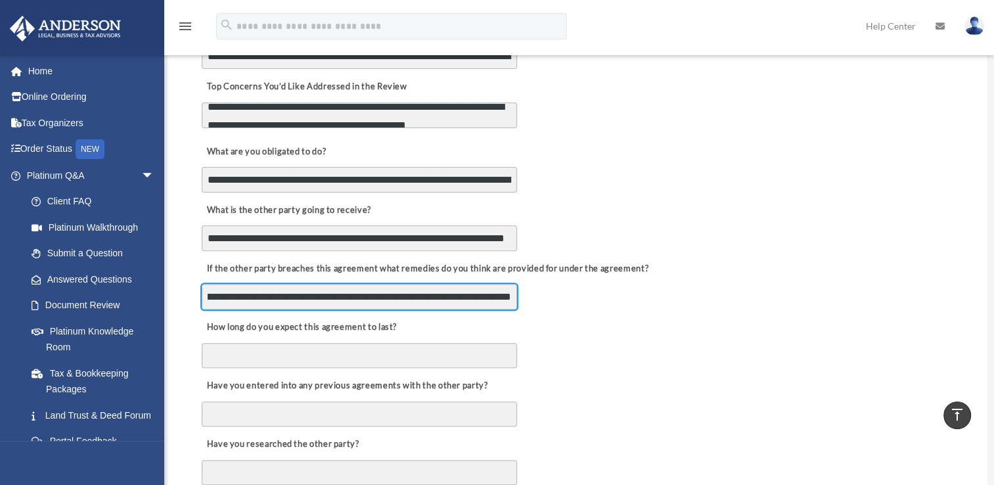
type input "**********"
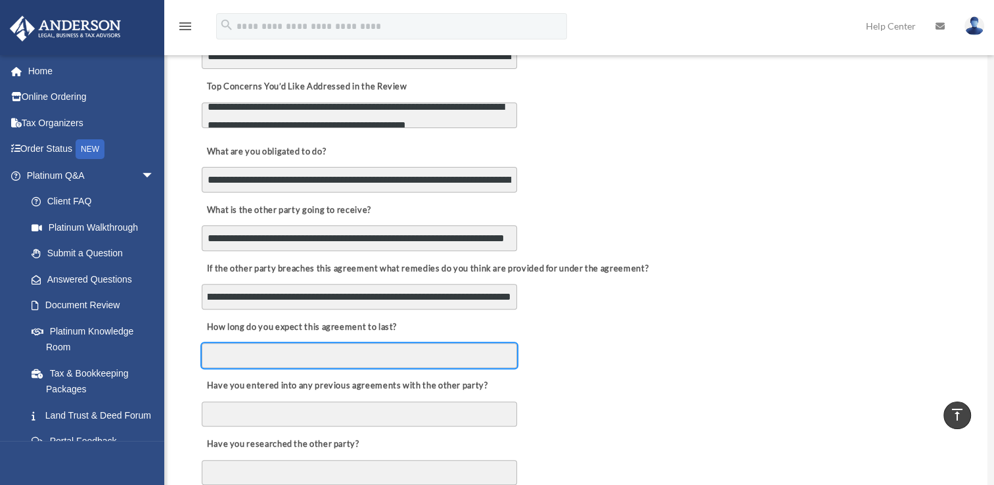
click at [287, 351] on input "How long do you expect this agreement to last?" at bounding box center [359, 355] width 315 height 25
type input "**********"
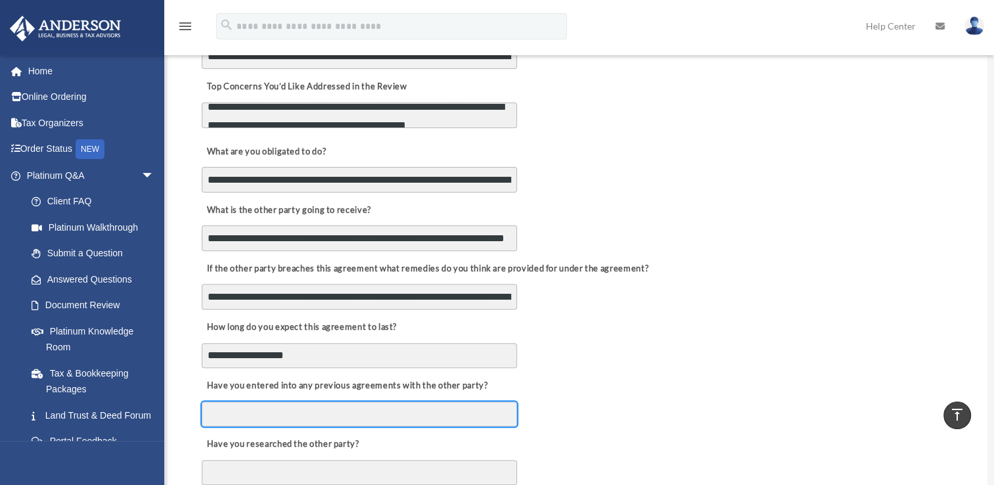
click at [267, 405] on input "Have you entered into any previous agreements with the other party?" at bounding box center [359, 413] width 315 height 25
type input "*"
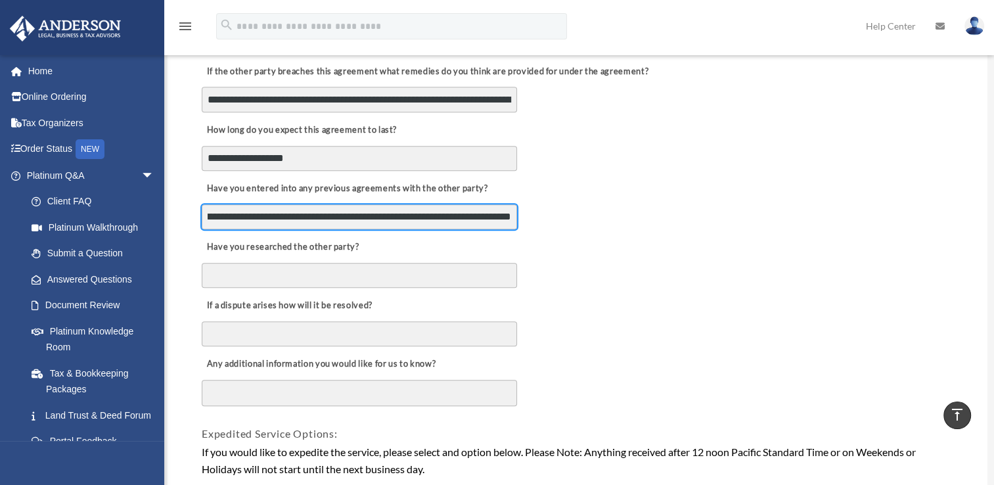
scroll to position [633, 0]
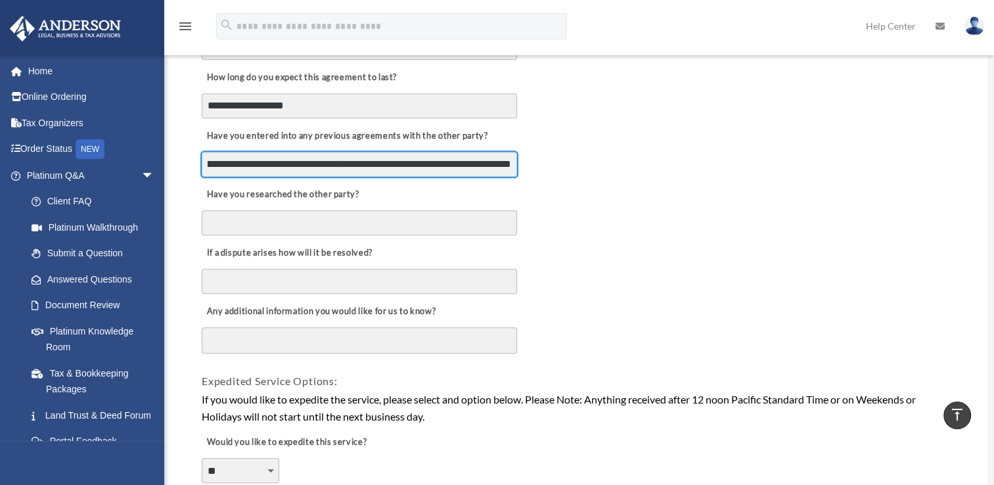
type input "**********"
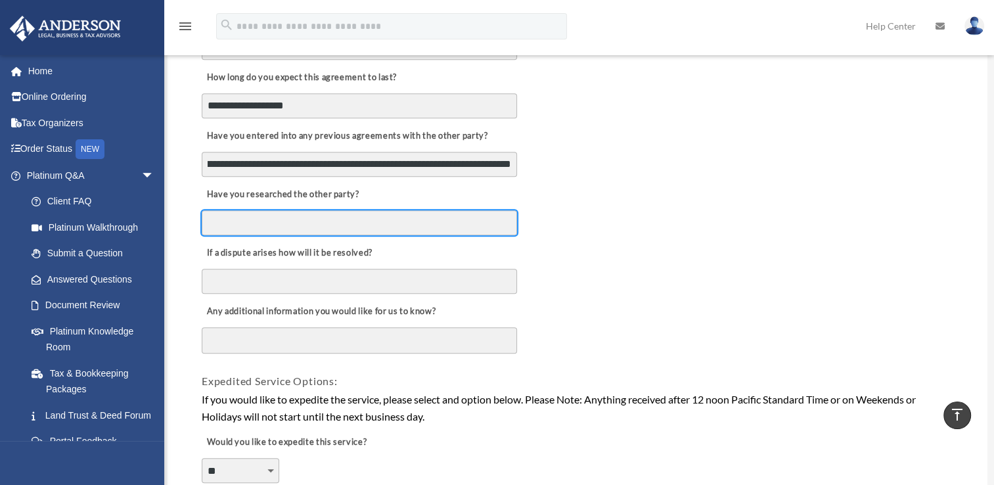
click at [437, 217] on input "Have you researched the other party?" at bounding box center [359, 222] width 315 height 25
type input "**********"
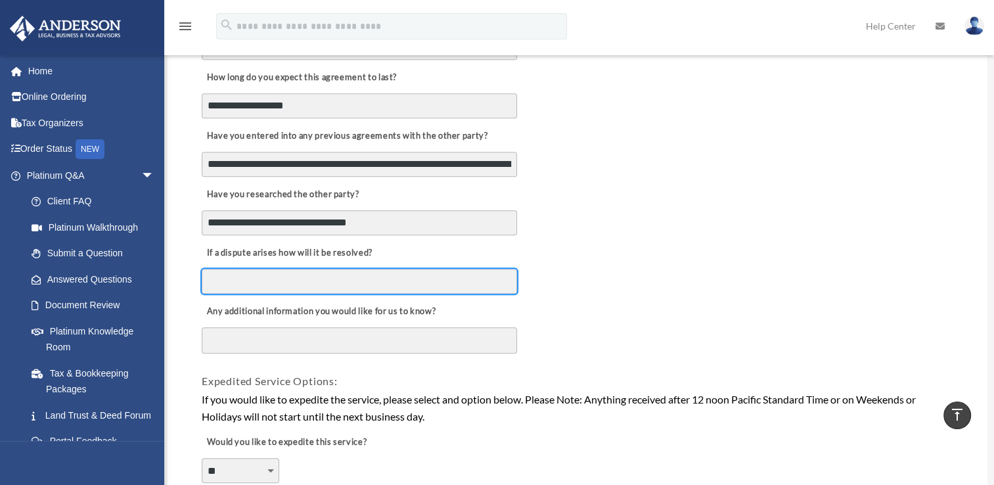
click at [337, 277] on input "If a dispute arises how will it be resolved?" at bounding box center [359, 281] width 315 height 25
type input "*"
type input "**********"
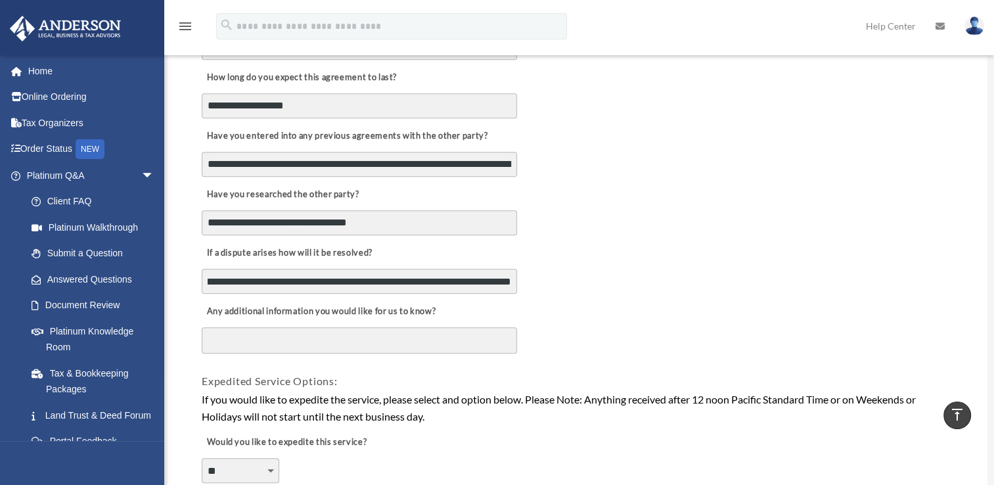
click at [263, 331] on textarea "Any additional information you would like for us to know?" at bounding box center [359, 340] width 315 height 26
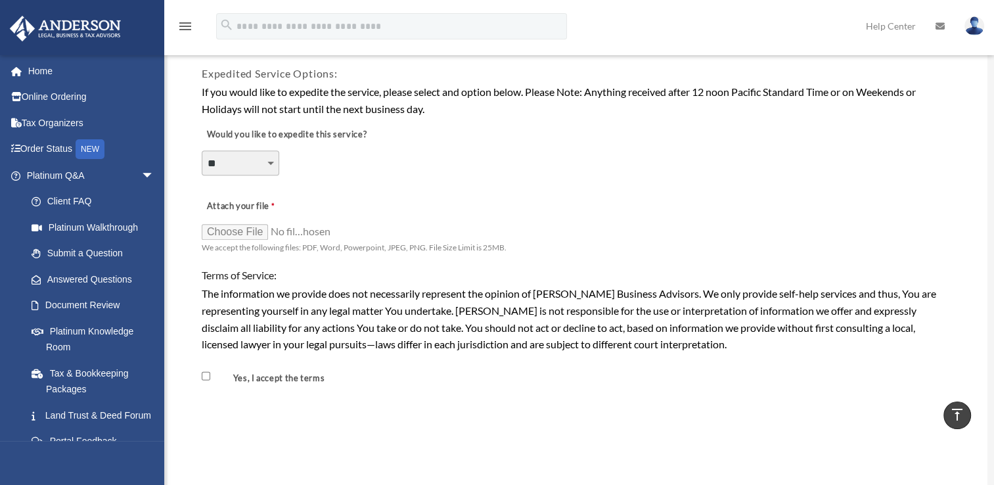
scroll to position [946, 0]
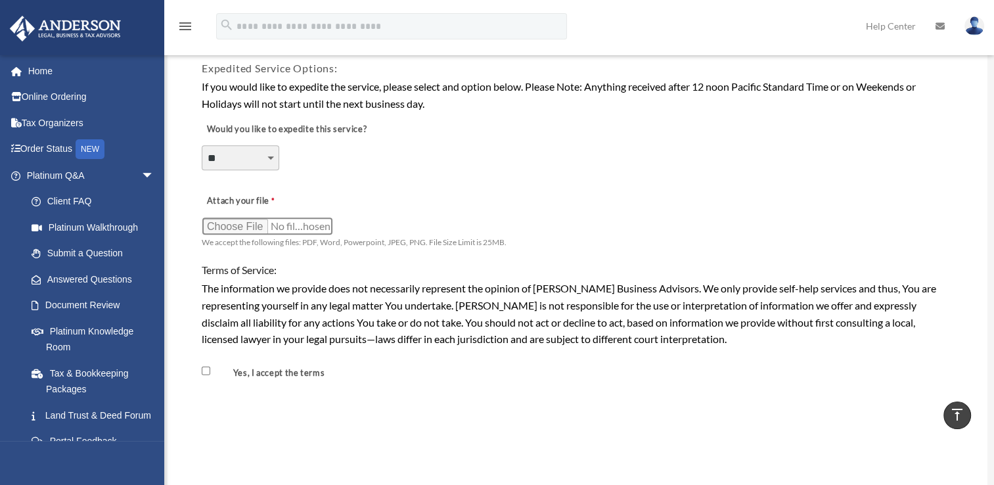
click at [254, 220] on input "Attach your file" at bounding box center [267, 226] width 131 height 18
type input "**********"
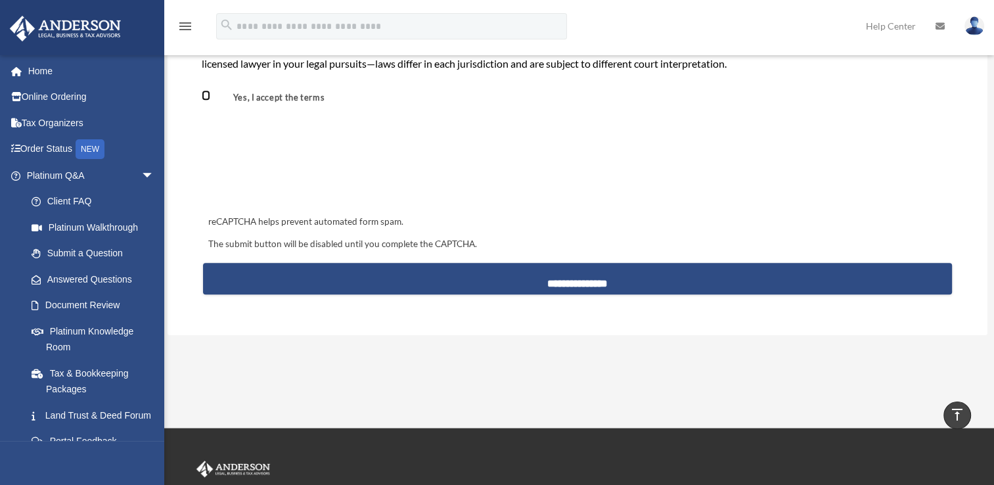
scroll to position [1225, 0]
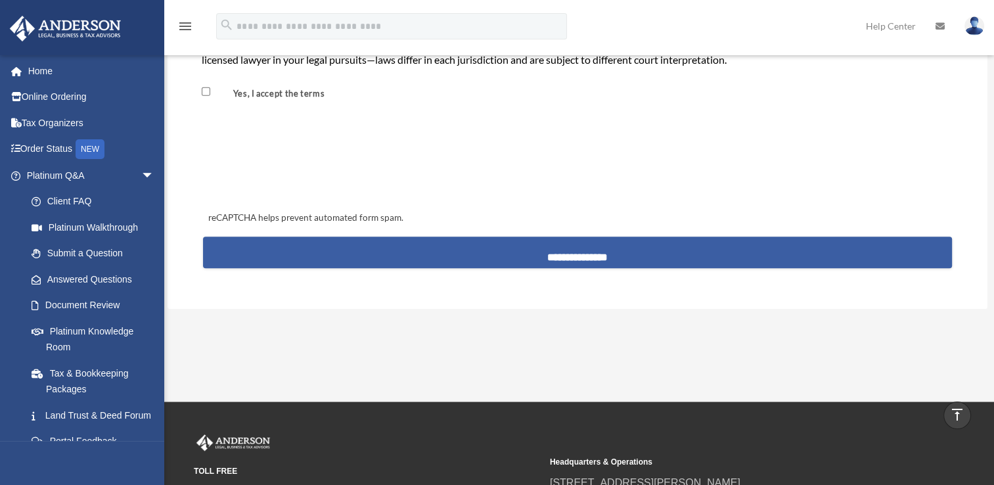
click at [554, 243] on input "**********" at bounding box center [577, 252] width 749 height 32
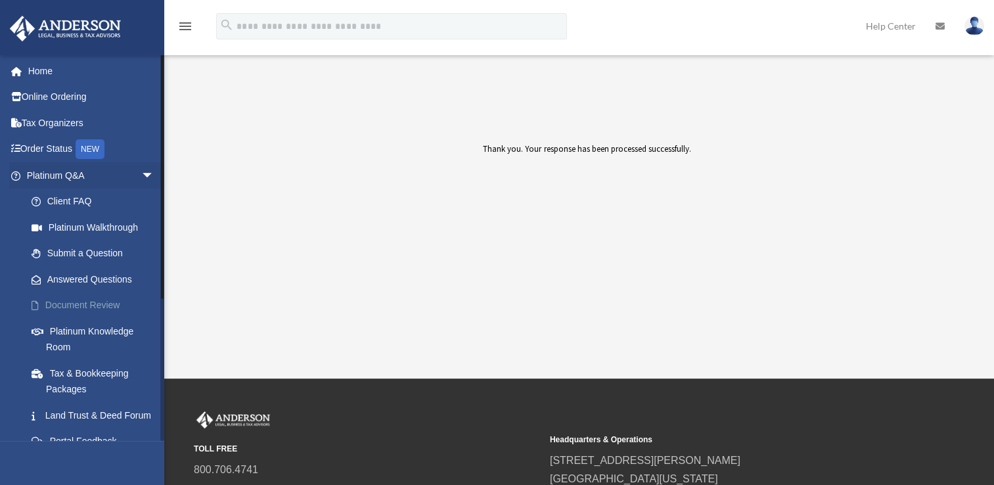
click at [98, 309] on link "Document Review" at bounding box center [96, 305] width 156 height 26
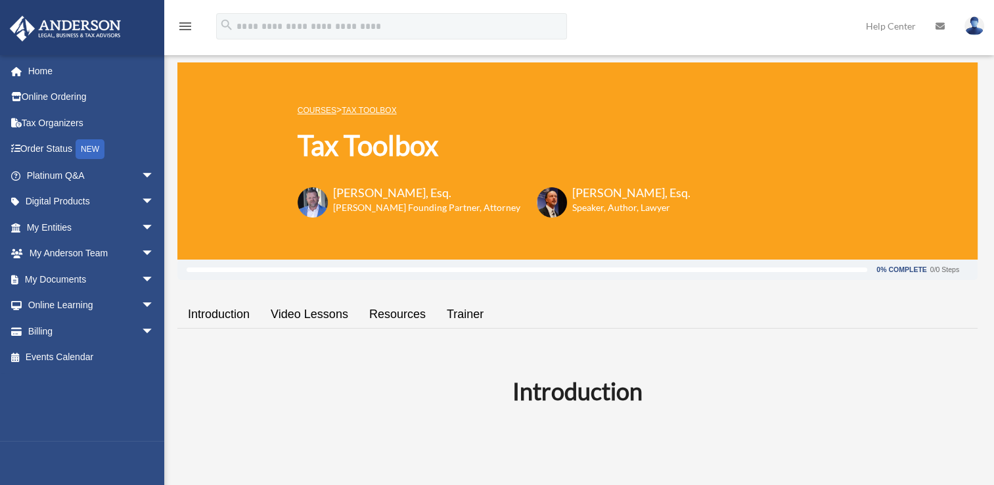
click at [224, 316] on link "Introduction" at bounding box center [218, 314] width 83 height 37
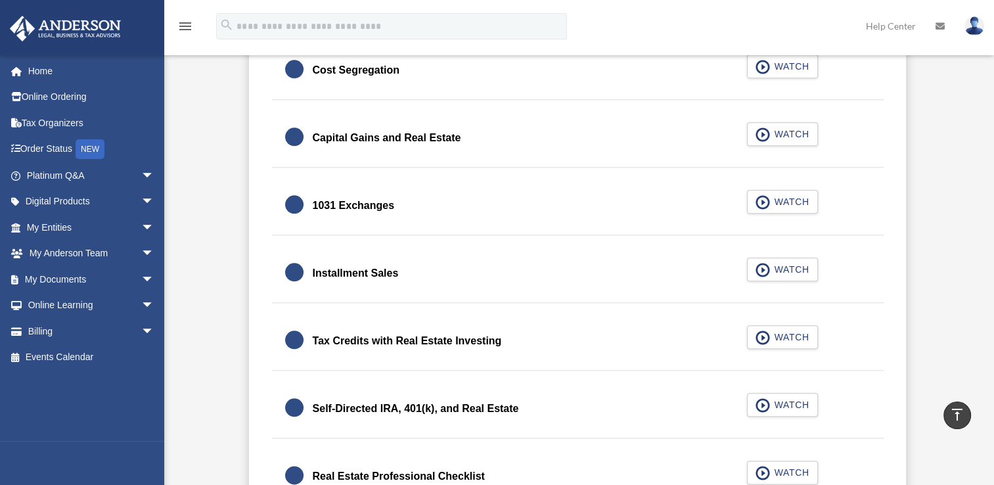
scroll to position [1452, 0]
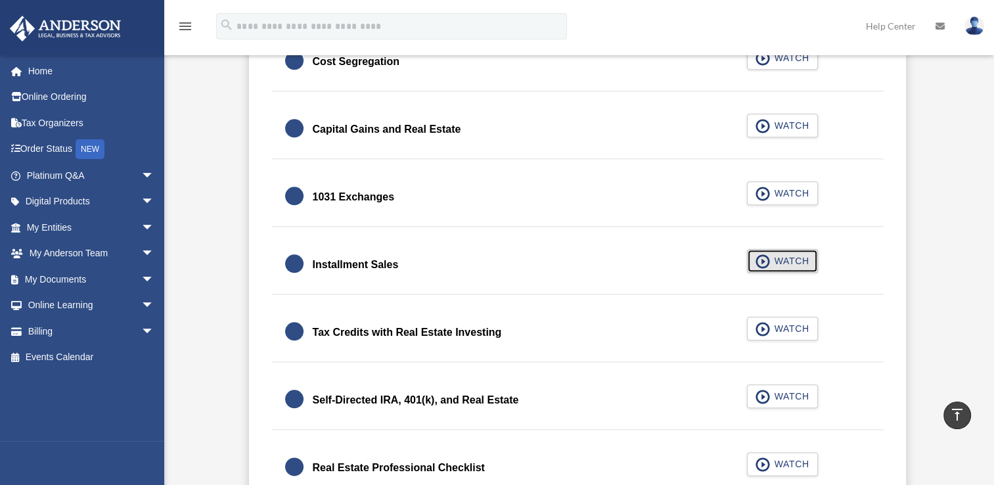
click at [765, 261] on span "button" at bounding box center [762, 261] width 15 height 14
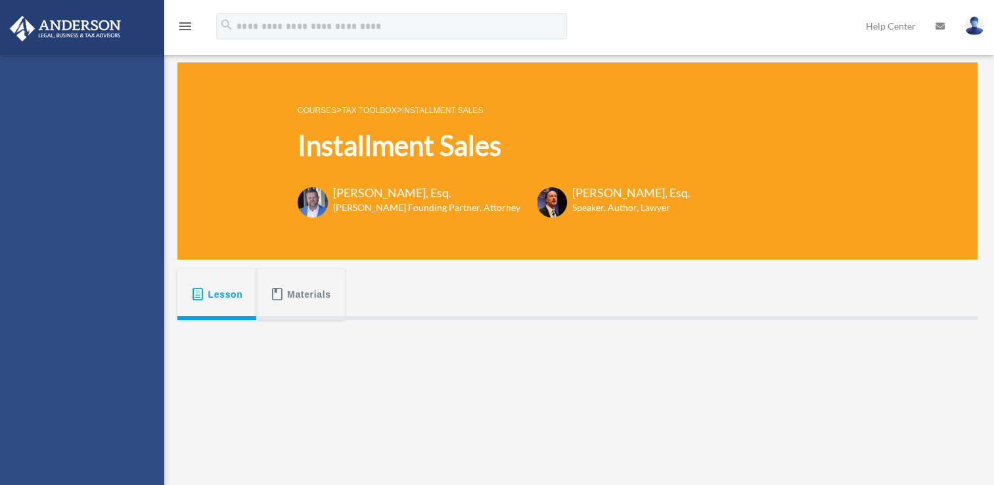
click at [336, 303] on button "Materials" at bounding box center [300, 294] width 88 height 51
click at [313, 301] on span "Materials" at bounding box center [309, 294] width 44 height 24
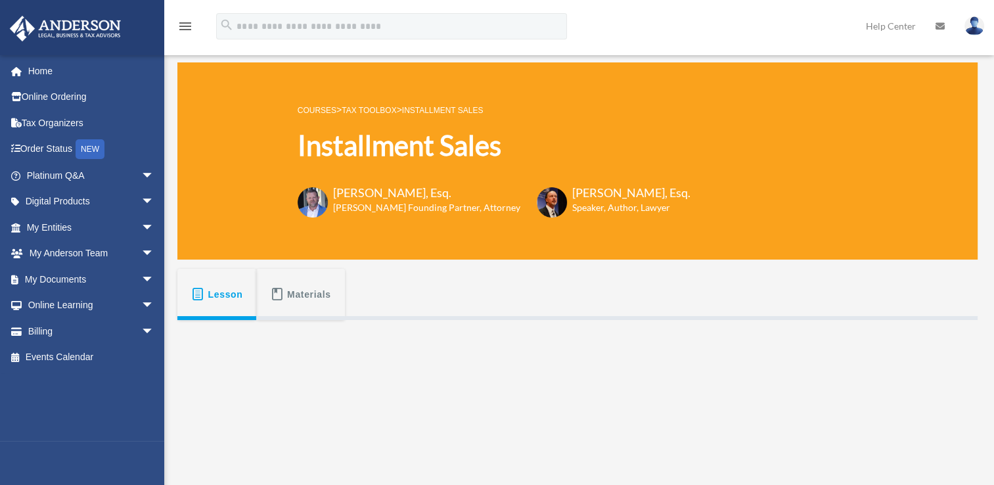
click at [301, 308] on button "Materials" at bounding box center [300, 294] width 88 height 51
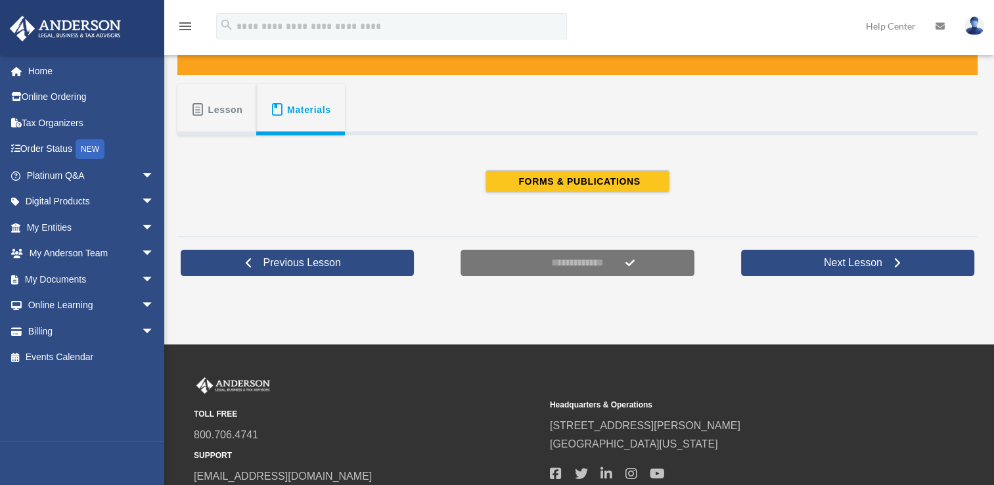
scroll to position [171, 0]
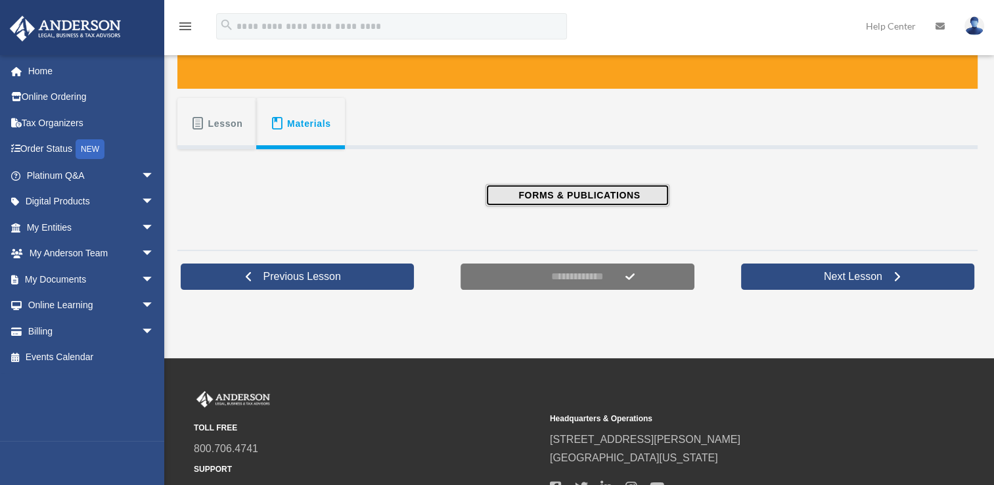
click at [640, 196] on span "FORMS & PUBLICATIONS" at bounding box center [576, 194] width 125 height 13
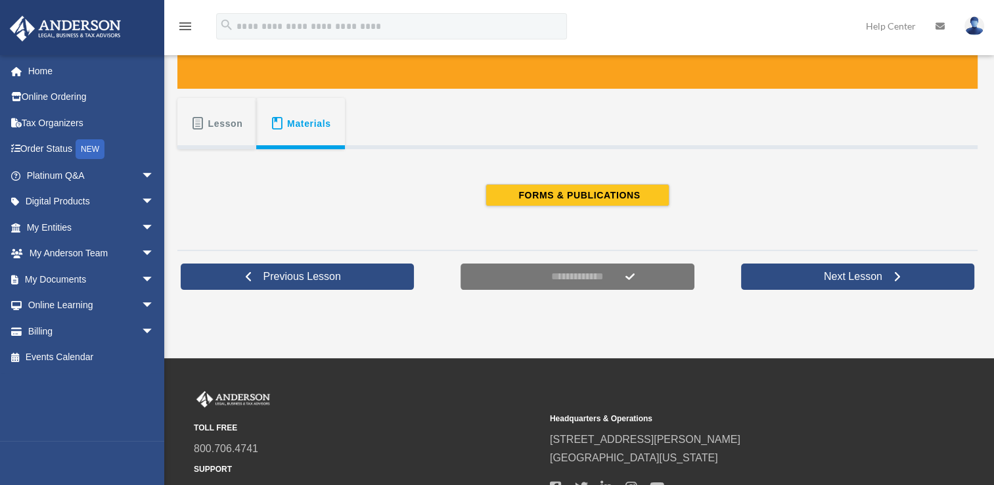
click at [231, 123] on span "Lesson" at bounding box center [225, 124] width 35 height 24
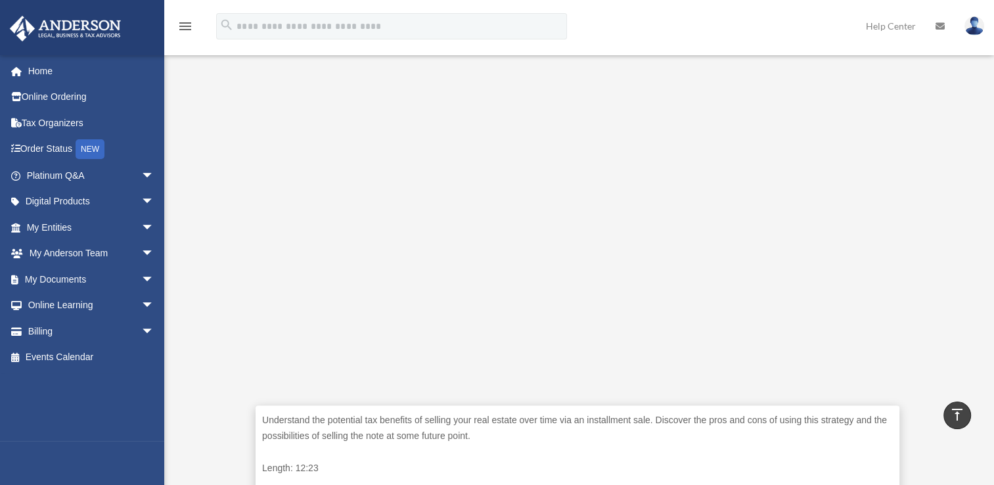
scroll to position [300, 0]
click at [973, 82] on div "Understand the potential tax benefits of selling your real estate over time via…" at bounding box center [577, 269] width 800 height 499
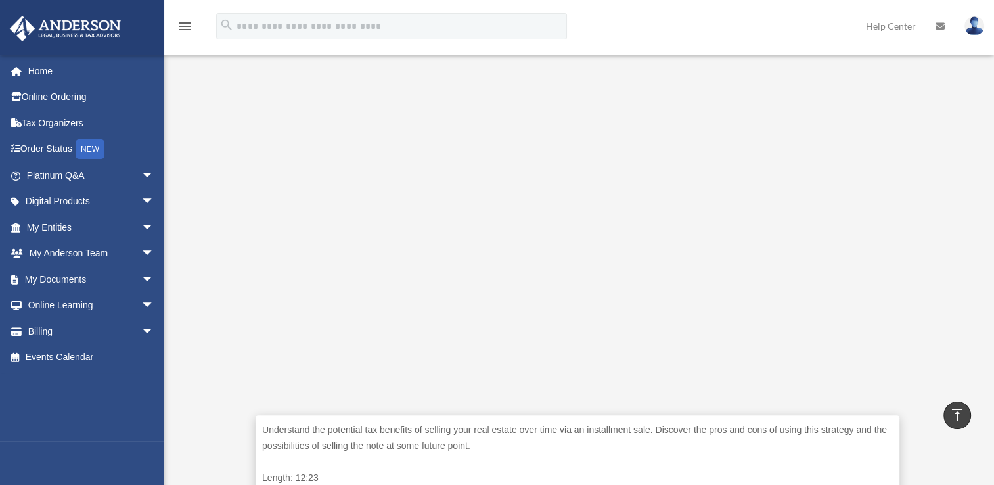
scroll to position [346, 0]
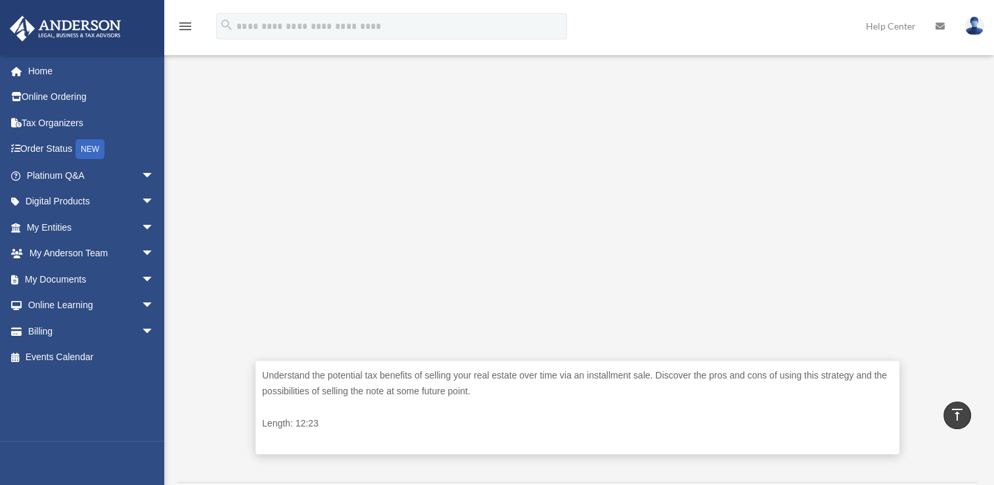
click at [699, 432] on div "Understand the potential tax benefits of selling your real estate over time via…" at bounding box center [577, 408] width 644 height 94
